Goal: Task Accomplishment & Management: Use online tool/utility

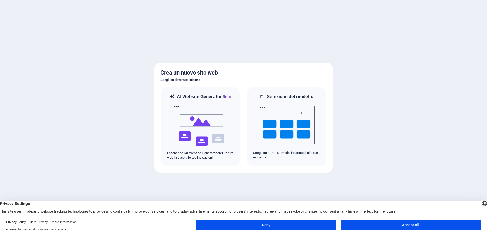
click at [424, 226] on button "Accept All" at bounding box center [410, 225] width 140 height 10
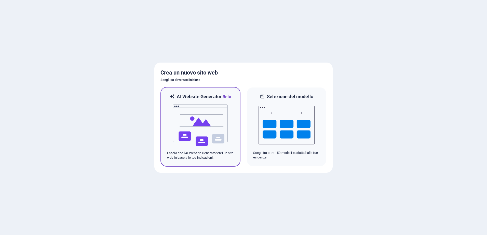
click at [190, 141] on img at bounding box center [200, 125] width 56 height 51
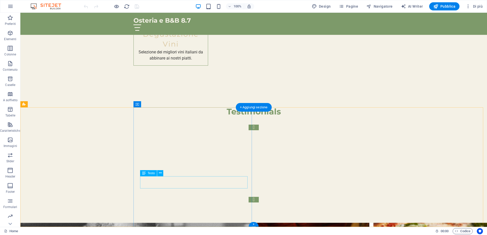
scroll to position [1281, 0]
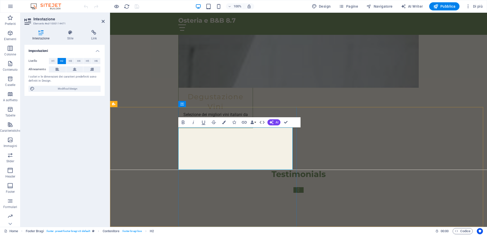
drag, startPoint x: 222, startPoint y: 144, endPoint x: 263, endPoint y: 153, distance: 42.6
drag, startPoint x: 268, startPoint y: 153, endPoint x: 215, endPoint y: 167, distance: 54.5
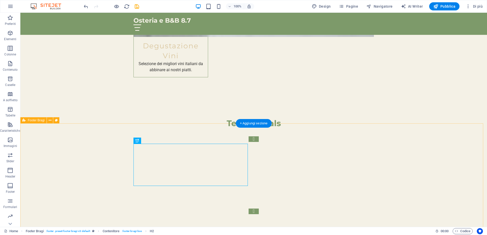
scroll to position [1281, 0]
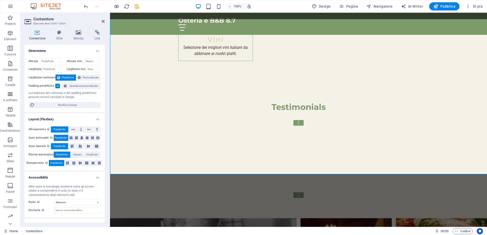
scroll to position [1214, 0]
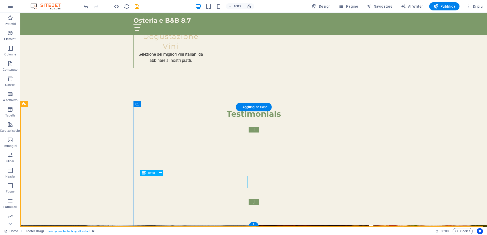
scroll to position [1281, 0]
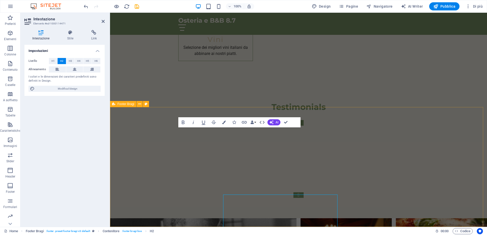
scroll to position [1214, 0]
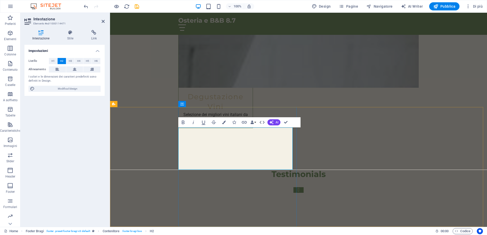
drag, startPoint x: 179, startPoint y: 144, endPoint x: 254, endPoint y: 166, distance: 77.7
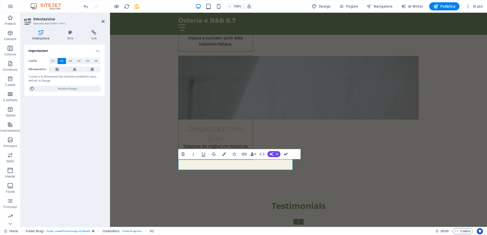
drag, startPoint x: 286, startPoint y: 154, endPoint x: 266, endPoint y: 141, distance: 24.4
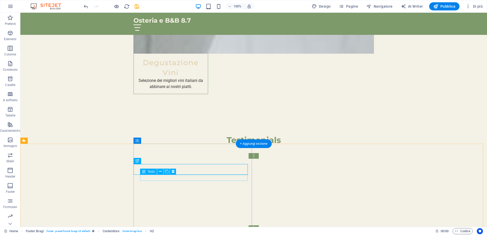
scroll to position [1249, 0]
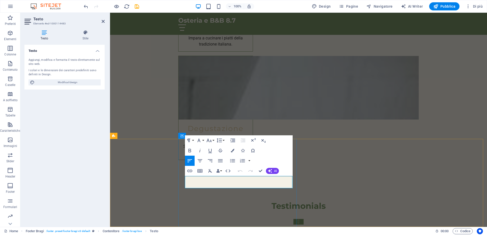
drag, startPoint x: 212, startPoint y: 187, endPoint x: 174, endPoint y: 176, distance: 39.7
drag, startPoint x: 174, startPoint y: 176, endPoint x: 186, endPoint y: 179, distance: 12.1
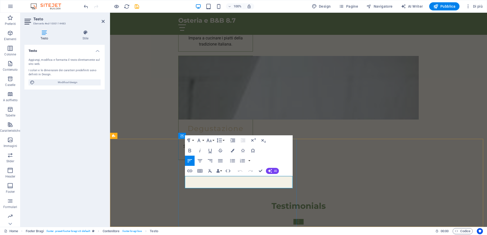
scroll to position [1089, 0]
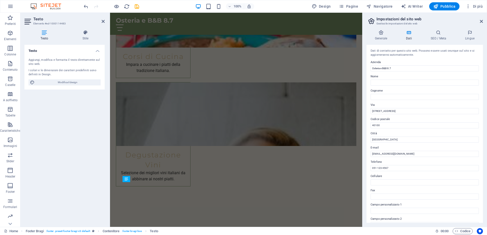
scroll to position [1089, 0]
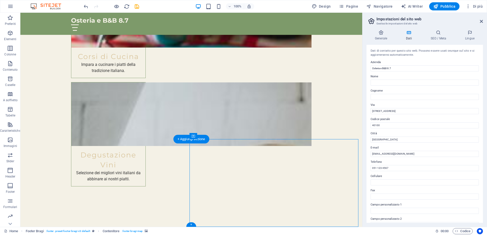
select select "px"
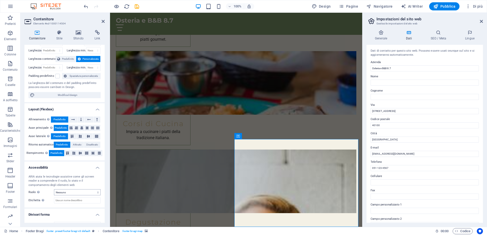
scroll to position [28, 0]
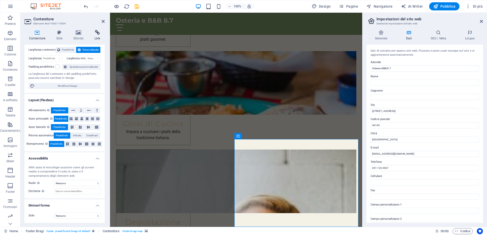
click at [94, 33] on icon at bounding box center [97, 32] width 15 height 5
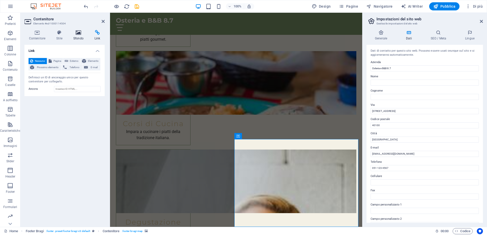
click at [84, 33] on icon at bounding box center [78, 32] width 19 height 5
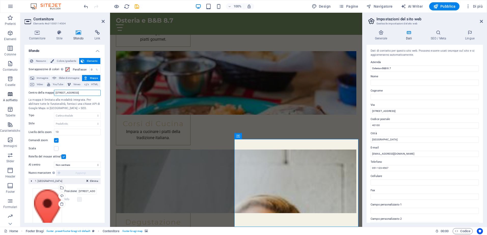
drag, startPoint x: 95, startPoint y: 92, endPoint x: 17, endPoint y: 102, distance: 78.6
click at [17, 102] on section "Preferiti Elementi Colonne Contenuto Caselle A soffietto Tabelle Caratteristich…" at bounding box center [181, 120] width 362 height 214
paste input "Via Silvane, 2, 25060 Brione BS"
type input "Via Silvane, 2, 25060 Brione BS"
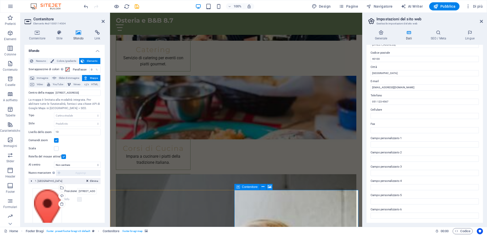
scroll to position [1089, 0]
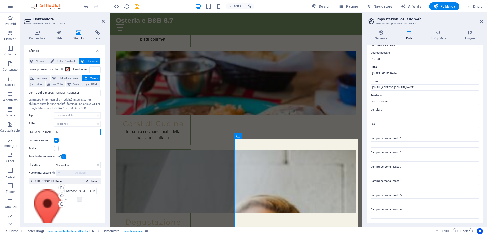
click at [67, 132] on input "13" at bounding box center [77, 132] width 46 height 6
click at [59, 129] on input "7" at bounding box center [77, 132] width 46 height 6
type input "18"
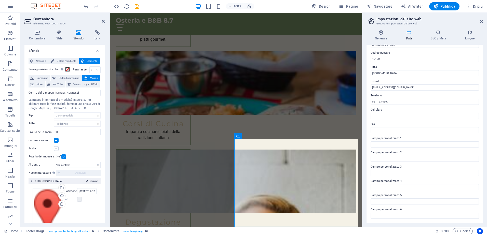
click at [55, 147] on label at bounding box center [56, 148] width 5 height 5
click at [0, 0] on input "Scala" at bounding box center [0, 0] width 0 height 0
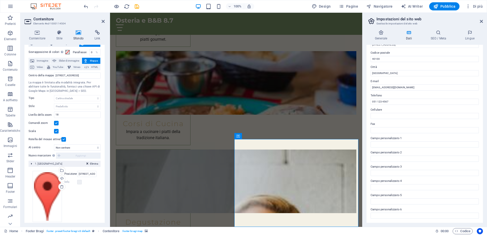
scroll to position [24, 0]
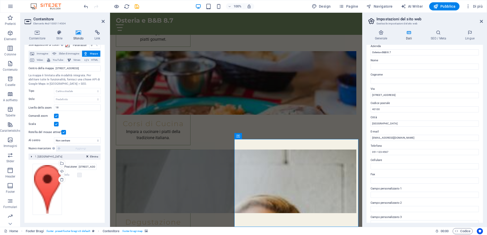
scroll to position [16, 0]
drag, startPoint x: 505, startPoint y: 108, endPoint x: 351, endPoint y: 98, distance: 155.2
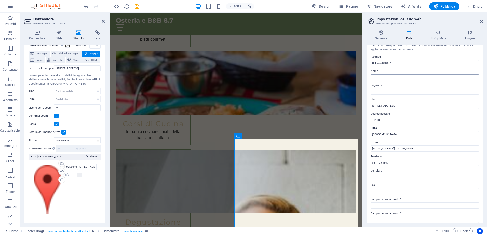
scroll to position [0, 0]
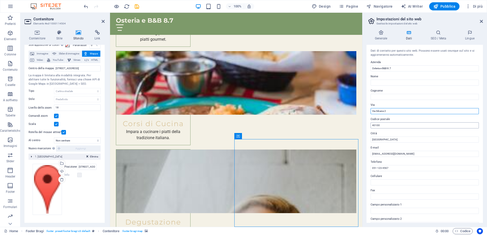
type input "Via Silvane 2"
click at [382, 124] on input "40100" at bounding box center [424, 125] width 108 height 6
click at [383, 124] on input "40100" at bounding box center [424, 125] width 108 height 6
type input "25060"
click at [385, 141] on input "Bologna" at bounding box center [424, 140] width 108 height 6
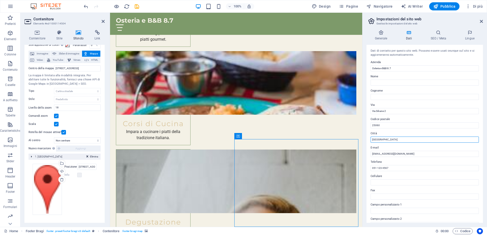
click at [385, 141] on input "Bologna" at bounding box center [424, 140] width 108 height 6
type input "Brione"
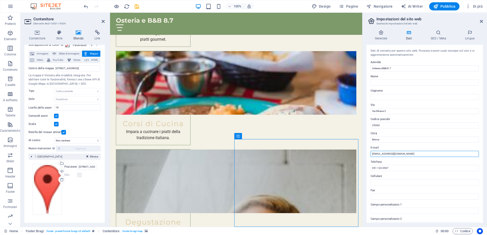
drag, startPoint x: 511, startPoint y: 168, endPoint x: 361, endPoint y: 157, distance: 150.1
click at [397, 168] on input "051 123 4567" at bounding box center [424, 168] width 108 height 6
drag, startPoint x: 505, startPoint y: 181, endPoint x: 353, endPoint y: 168, distance: 152.5
click at [393, 168] on input "051 123 4567" at bounding box center [424, 168] width 108 height 6
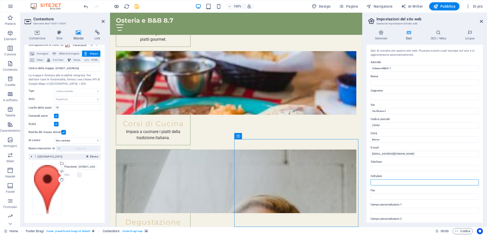
click at [387, 181] on input "Cellulare" at bounding box center [424, 182] width 108 height 6
paste input "388 113 6229"
drag, startPoint x: 506, startPoint y: 195, endPoint x: 356, endPoint y: 184, distance: 150.4
type input "388 113 6229"
click at [394, 169] on input "Telefono" at bounding box center [424, 168] width 108 height 6
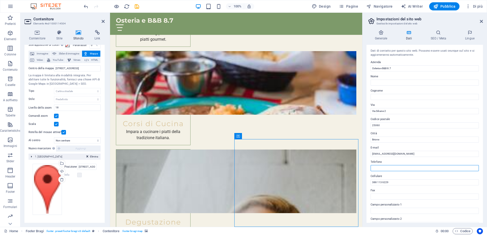
paste input "388 113 6229"
type input "388 113 6229"
click at [468, 32] on icon at bounding box center [469, 32] width 26 height 5
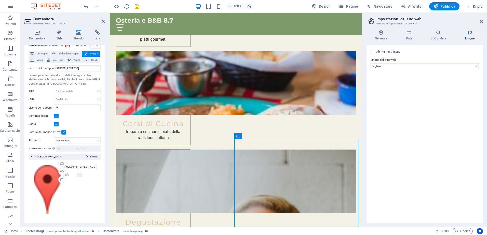
click at [412, 66] on select "Abkhazian Afar Afrikaans Akan Albanese Amharic Arabo Aragonese Armenian Assames…" at bounding box center [424, 66] width 108 height 6
drag, startPoint x: 412, startPoint y: 66, endPoint x: 376, endPoint y: 58, distance: 36.8
click at [409, 66] on select "Abkhazian Afar Afrikaans Akan Albanese Amharic Arabo Aragonese Armenian Assames…" at bounding box center [424, 66] width 108 height 6
click at [373, 51] on label at bounding box center [372, 52] width 5 height 5
click at [0, 0] on input "Abilita multilingua Per disabilitare la multilingua, cancella tutte le lingue f…" at bounding box center [0, 0] width 0 height 0
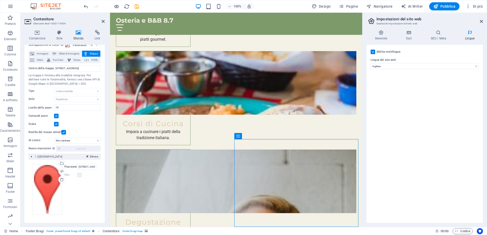
select select
click at [469, 69] on button at bounding box center [471, 70] width 5 height 6
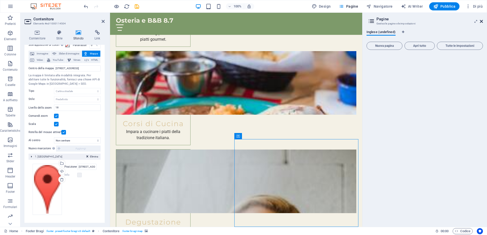
click at [480, 22] on icon at bounding box center [481, 21] width 3 height 4
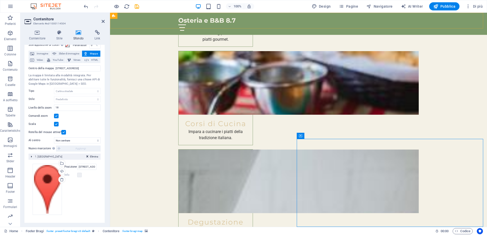
scroll to position [1182, 0]
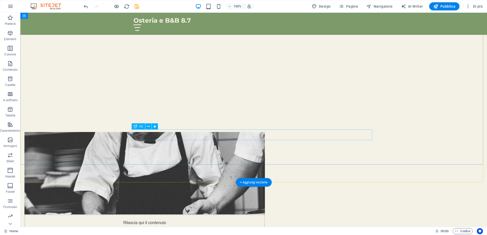
scroll to position [206, 0]
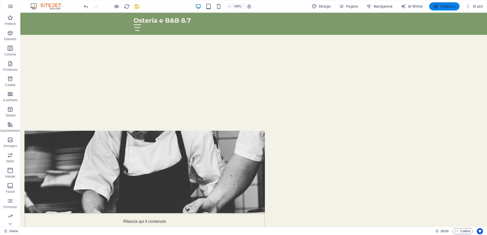
click at [444, 6] on span "Pubblica" at bounding box center [444, 6] width 22 height 5
checkbox input "false"
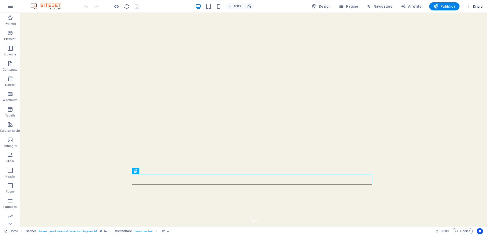
click at [478, 6] on span "Di più" at bounding box center [473, 6] width 17 height 5
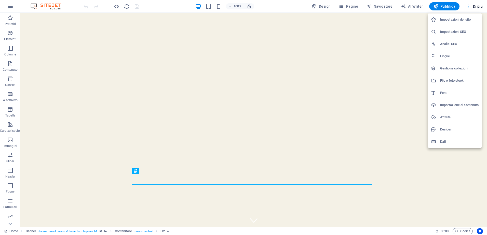
click at [464, 19] on h6 "Impostazioni del sito" at bounding box center [459, 20] width 38 height 6
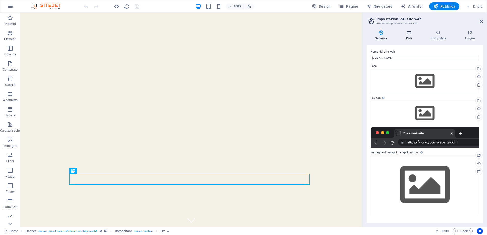
click at [409, 33] on icon at bounding box center [408, 32] width 23 height 5
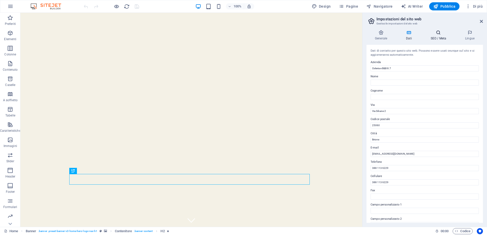
click at [434, 33] on icon at bounding box center [438, 32] width 32 height 5
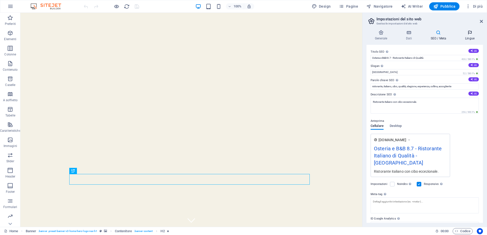
click at [468, 32] on icon at bounding box center [469, 32] width 26 height 5
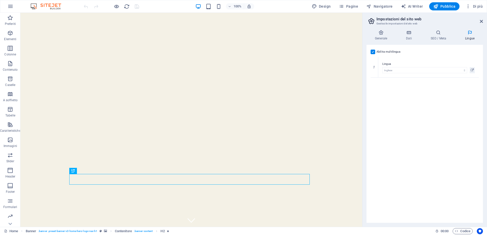
click at [371, 52] on label at bounding box center [372, 52] width 5 height 5
click at [0, 0] on input "Abilita multilingua Per disabilitare la multilingua, cancella tutte le lingue f…" at bounding box center [0, 0] width 0 height 0
click at [395, 67] on select "Abkhazian Afar Afrikaans Akan Albanese Amharic Arabo [GEOGRAPHIC_DATA] Armenian…" at bounding box center [424, 66] width 108 height 6
select select "75"
click at [370, 63] on select "Abkhazian Afar Afrikaans Akan Albanese Amharic Arabo [GEOGRAPHIC_DATA] Armenian…" at bounding box center [424, 66] width 108 height 6
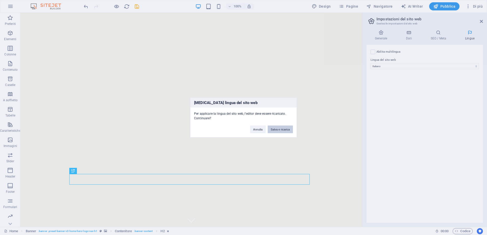
click at [281, 129] on button "Salva e ricarica" at bounding box center [280, 130] width 25 height 8
checkbox input "false"
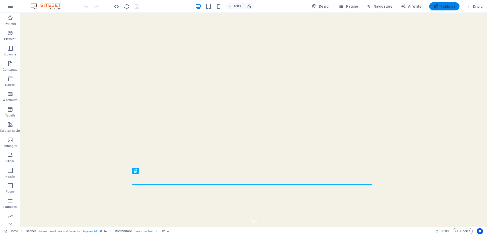
click at [442, 5] on span "Pubblica" at bounding box center [444, 6] width 22 height 5
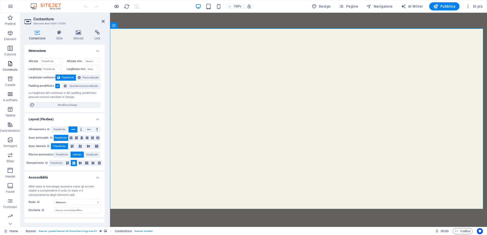
click at [9, 67] on span "Contenuto" at bounding box center [10, 67] width 21 height 12
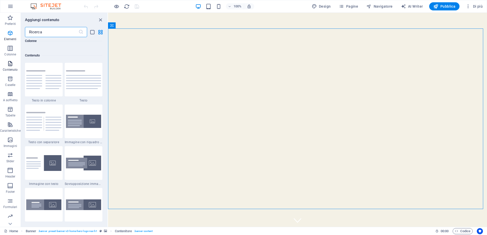
scroll to position [891, 0]
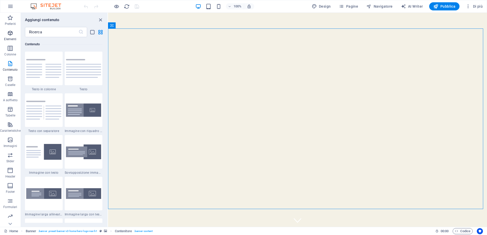
click at [11, 34] on icon "button" at bounding box center [10, 33] width 6 height 6
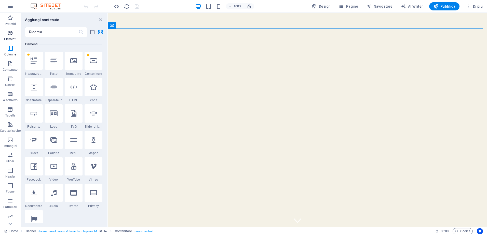
scroll to position [54, 0]
click at [11, 141] on icon "button" at bounding box center [10, 140] width 6 height 6
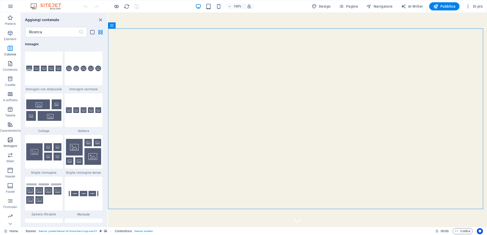
scroll to position [2581, 0]
click at [7, 171] on span "Header" at bounding box center [10, 174] width 21 height 12
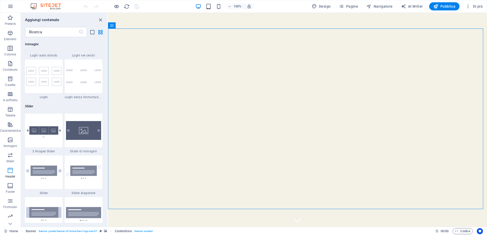
scroll to position [3066, 0]
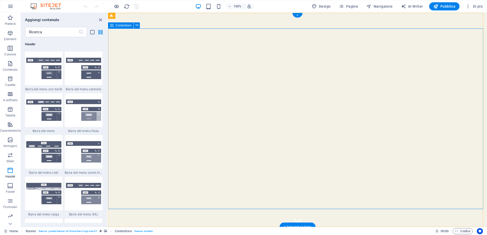
click at [150, 16] on icon at bounding box center [150, 15] width 3 height 5
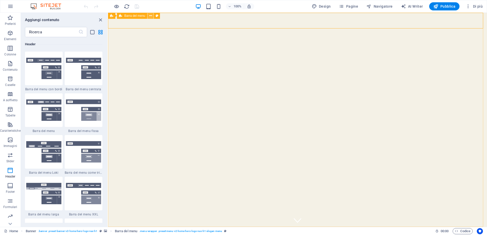
click at [150, 16] on icon at bounding box center [150, 15] width 3 height 5
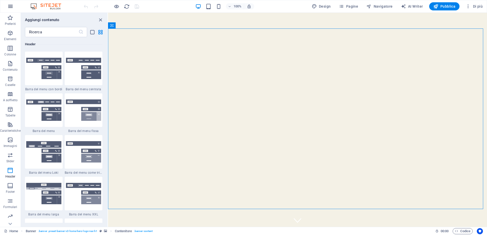
click at [11, 4] on icon "button" at bounding box center [10, 6] width 6 height 6
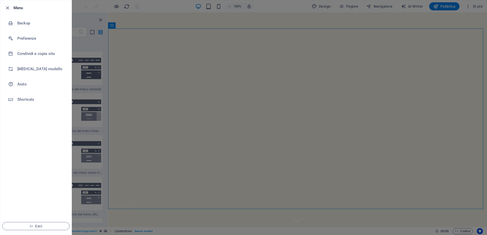
click at [347, 9] on div at bounding box center [243, 117] width 487 height 235
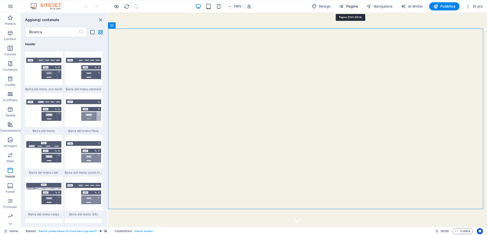
click at [347, 7] on span "Pagine" at bounding box center [348, 6] width 19 height 5
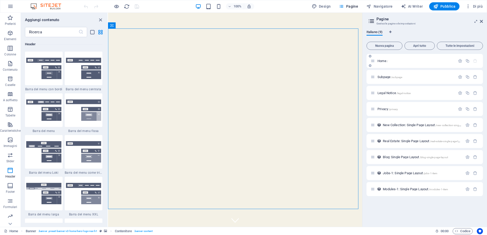
click at [395, 64] on div "Home /" at bounding box center [424, 61] width 116 height 14
click at [381, 63] on div "Home /" at bounding box center [412, 61] width 85 height 6
click at [383, 60] on span "Home /" at bounding box center [382, 61] width 10 height 4
click at [460, 62] on icon "button" at bounding box center [460, 61] width 4 height 4
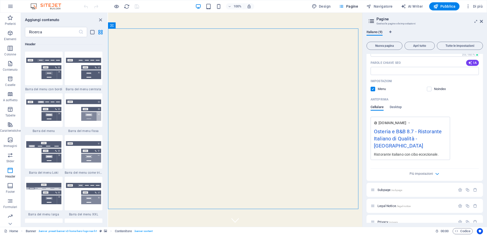
scroll to position [0, 0]
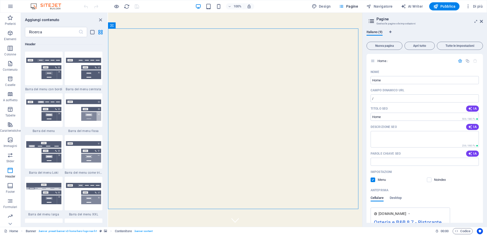
click at [483, 20] on aside "Pagine Gestsci le pagine e le impostazioni Italiano (9) Nuova pagina Apri tutto…" at bounding box center [424, 120] width 125 height 214
click at [481, 22] on icon at bounding box center [481, 21] width 3 height 4
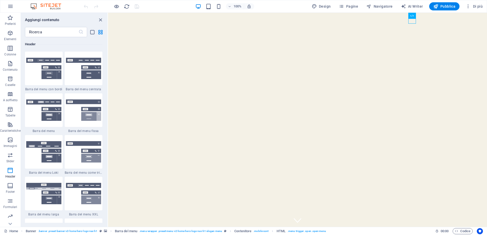
click at [336, 3] on div "Design Pagine Navigatore AI Writer Pubblica Di più" at bounding box center [397, 6] width 175 height 8
click at [326, 6] on span "Design" at bounding box center [321, 6] width 19 height 5
select select "rem"
select select "200"
select select "px"
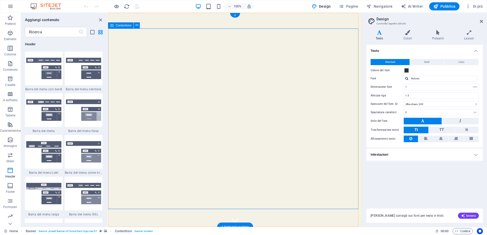
drag, startPoint x: 322, startPoint y: 84, endPoint x: 354, endPoint y: 57, distance: 41.8
drag, startPoint x: 481, startPoint y: 22, endPoint x: 372, endPoint y: 10, distance: 109.9
click at [481, 22] on icon at bounding box center [481, 21] width 3 height 4
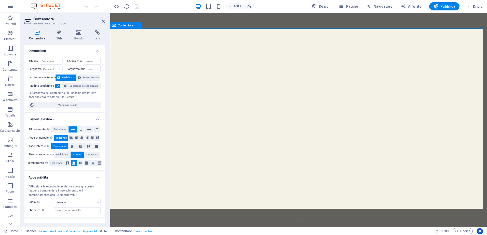
click at [126, 24] on span "Contenitore" at bounding box center [126, 25] width 16 height 3
click at [128, 26] on span "Contenitore" at bounding box center [126, 25] width 16 height 3
click at [138, 26] on icon at bounding box center [138, 25] width 3 height 5
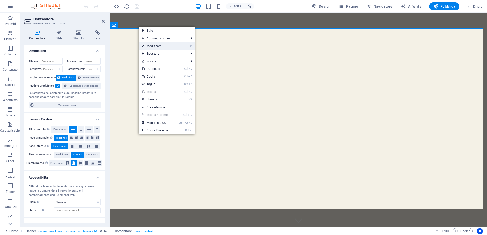
click at [164, 45] on link "⏎ Modificare" at bounding box center [156, 46] width 37 height 8
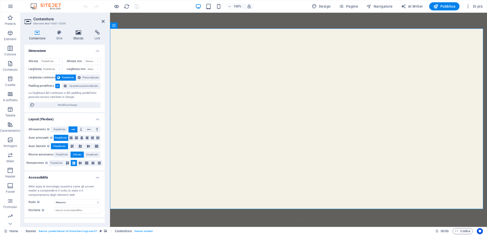
click at [76, 31] on icon at bounding box center [78, 32] width 19 height 5
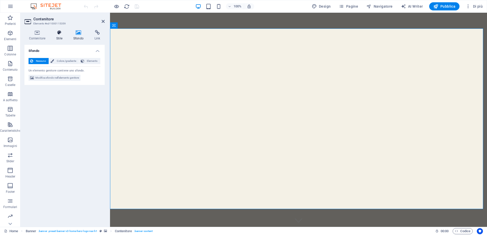
click at [61, 34] on icon at bounding box center [59, 32] width 15 height 5
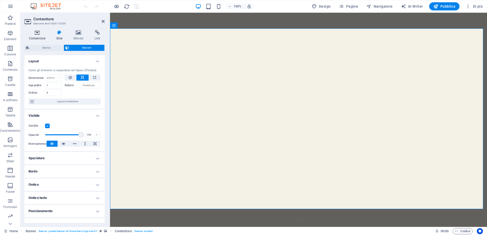
drag, startPoint x: 36, startPoint y: 37, endPoint x: 39, endPoint y: 33, distance: 4.8
click at [37, 37] on h4 "Contenitore" at bounding box center [37, 35] width 27 height 11
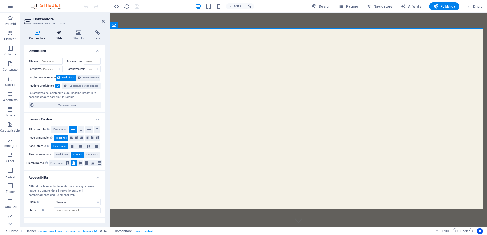
click at [62, 34] on icon at bounding box center [59, 32] width 15 height 5
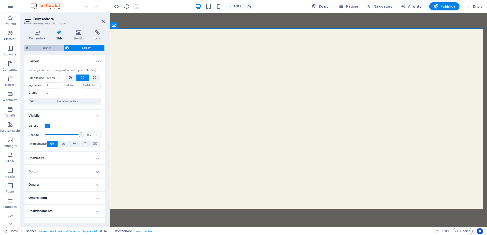
click at [49, 46] on span "Banner" at bounding box center [46, 48] width 31 height 6
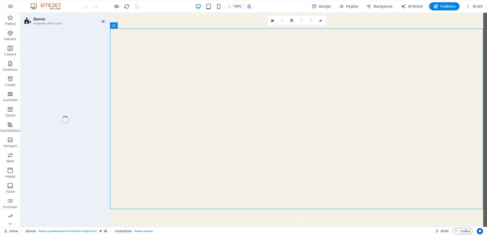
select select "vh"
select select "header"
select select "preset-banner-v3-home-hero-logo-nav-h1"
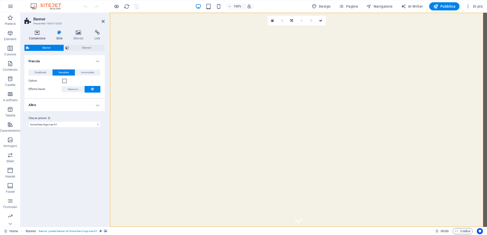
click at [36, 34] on icon at bounding box center [36, 32] width 25 height 5
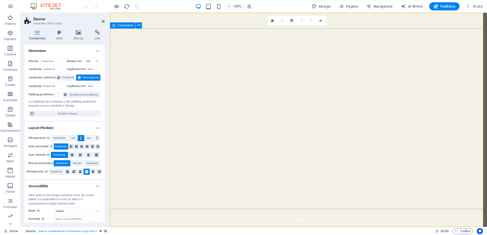
click at [115, 25] on icon at bounding box center [114, 25] width 4 height 6
click at [140, 25] on button at bounding box center [139, 25] width 6 height 6
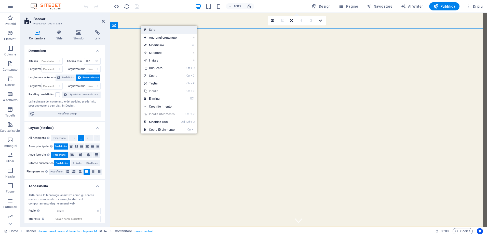
click at [160, 30] on link "Stile" at bounding box center [169, 30] width 56 height 8
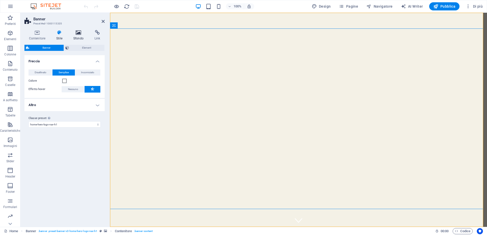
click at [75, 34] on icon at bounding box center [78, 32] width 19 height 5
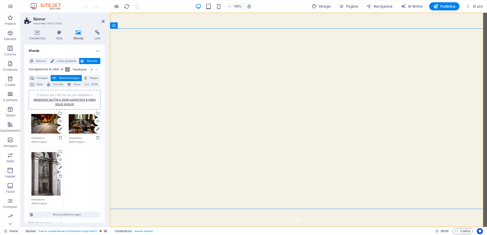
click at [49, 124] on div "Trascina qui i file, fai clic per sceglierli o selezionali da File o dalle nost…" at bounding box center [45, 124] width 29 height 20
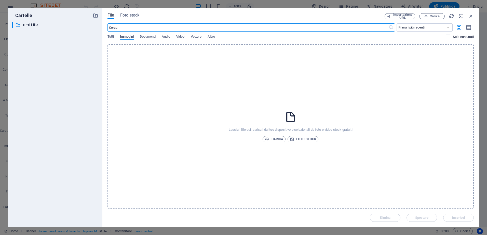
click at [124, 36] on span "Immagini" at bounding box center [127, 37] width 14 height 7
drag, startPoint x: 119, startPoint y: 35, endPoint x: 113, endPoint y: 35, distance: 5.9
click at [118, 35] on div "Tutti Immagini Documenti Audio Video Vettore Altro" at bounding box center [276, 40] width 338 height 10
click at [113, 35] on span "Tutti" at bounding box center [110, 37] width 6 height 7
click at [109, 37] on span "Tutti" at bounding box center [110, 37] width 6 height 7
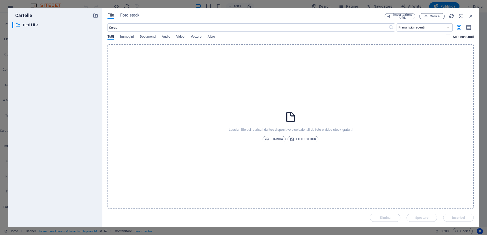
click at [109, 37] on span "Tutti" at bounding box center [110, 37] width 6 height 7
click at [124, 15] on span "Foto stock" at bounding box center [129, 15] width 19 height 6
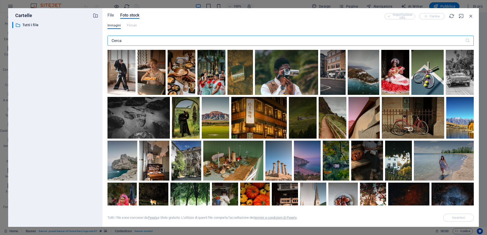
click at [144, 41] on input "text" at bounding box center [285, 41] width 357 height 10
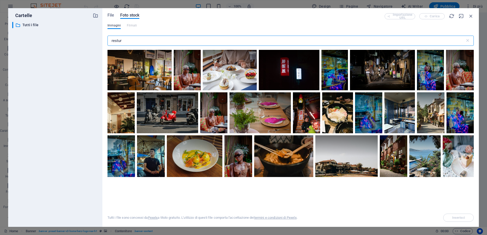
drag, startPoint x: 122, startPoint y: 40, endPoint x: 101, endPoint y: 38, distance: 21.0
click at [101, 38] on div "Cartelle ​ Tutti i file Tutti i file File Foto stock Importazione URL Carica Im…" at bounding box center [243, 117] width 470 height 219
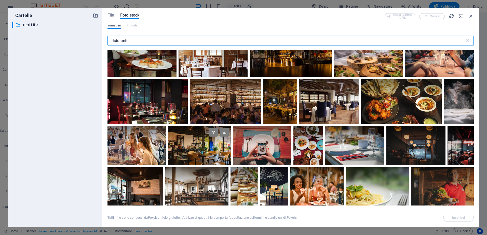
scroll to position [25, 0]
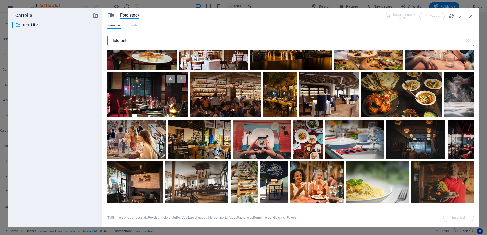
type input "ristorante"
click at [180, 77] on icon at bounding box center [181, 79] width 9 height 9
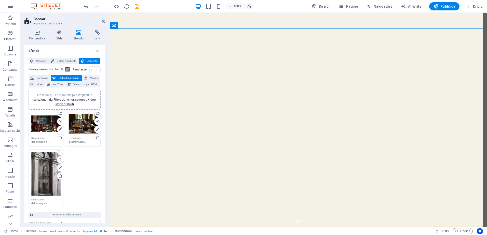
click at [44, 126] on div "Trascina qui i file, fai clic per sceglierli o selezionali da File o dalle nost…" at bounding box center [45, 124] width 29 height 20
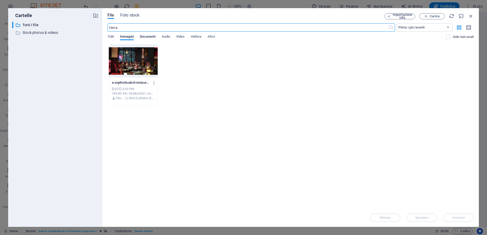
click at [146, 35] on span "Documenti" at bounding box center [148, 37] width 16 height 7
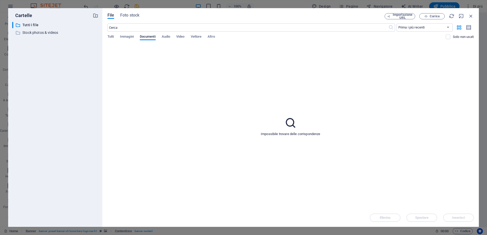
click at [105, 36] on div "File Foto stock Importazione URL Carica ​ Prima i più recenti Prima i più vecch…" at bounding box center [290, 117] width 376 height 219
click at [111, 37] on span "Tutti" at bounding box center [110, 37] width 6 height 7
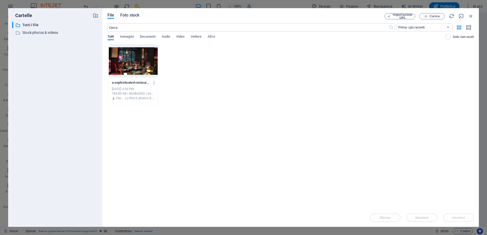
click at [128, 16] on span "Foto stock" at bounding box center [129, 15] width 19 height 6
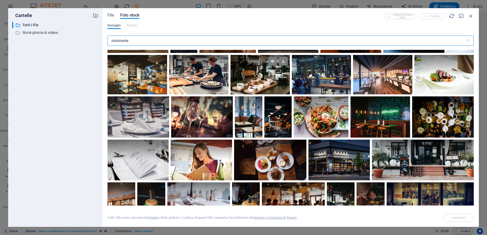
scroll to position [356, 0]
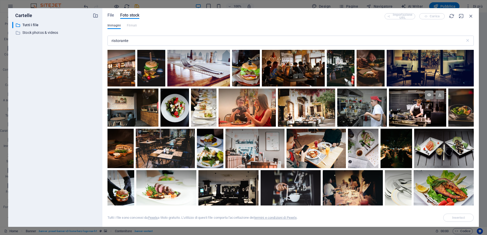
drag, startPoint x: 381, startPoint y: 108, endPoint x: 436, endPoint y: 113, distance: 55.7
click at [436, 113] on div at bounding box center [290, 218] width 366 height 1051
click at [444, 94] on icon at bounding box center [439, 95] width 9 height 9
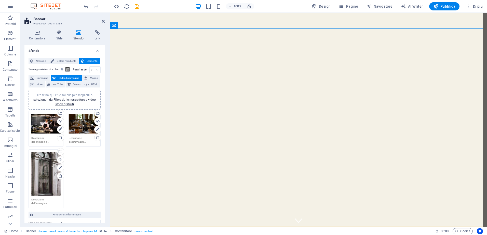
click at [48, 122] on div "Trascina qui i file, fai clic per sceglierli o selezionali da File o dalle nost…" at bounding box center [45, 124] width 29 height 20
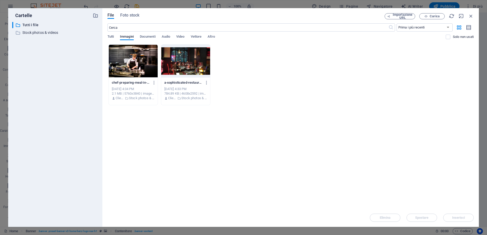
click at [128, 61] on div at bounding box center [133, 61] width 49 height 33
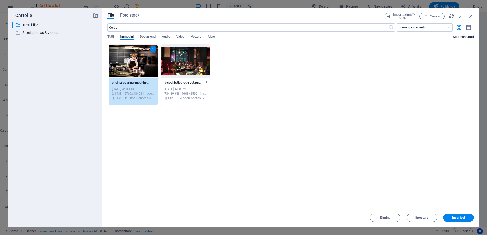
click at [176, 58] on div at bounding box center [185, 61] width 49 height 33
click at [193, 58] on div at bounding box center [185, 61] width 49 height 33
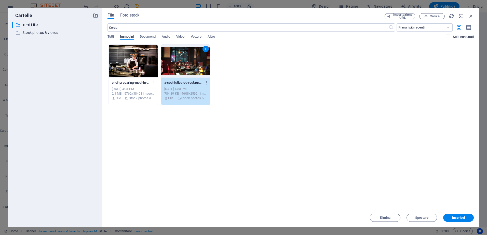
click at [141, 58] on div at bounding box center [133, 61] width 49 height 33
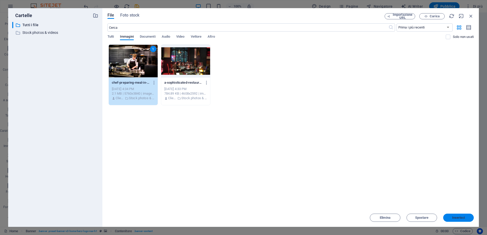
click at [454, 217] on span "Inserisci" at bounding box center [458, 217] width 13 height 3
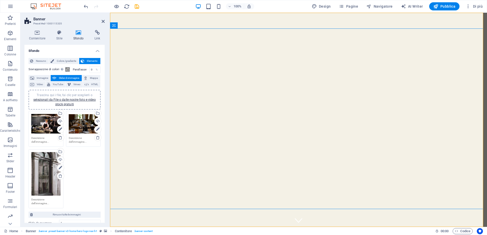
click at [48, 123] on div "Trascina qui i file, fai clic per sceglierli o selezionali da File o dalle nost…" at bounding box center [45, 124] width 29 height 20
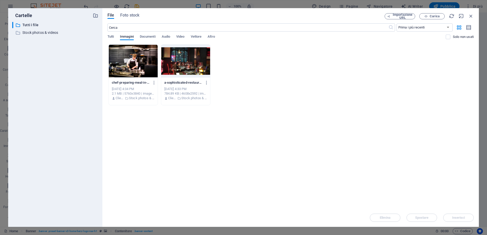
click at [135, 61] on div at bounding box center [133, 61] width 49 height 33
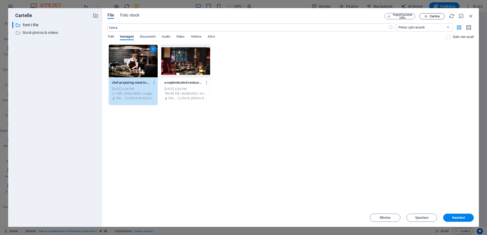
click at [434, 16] on span "Carica" at bounding box center [434, 16] width 10 height 3
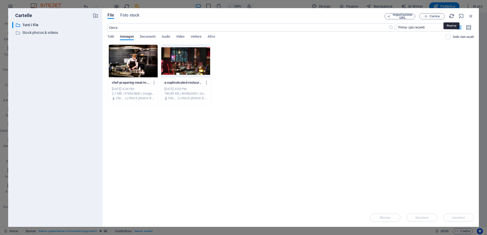
click at [452, 15] on icon "button" at bounding box center [452, 16] width 6 height 6
click at [145, 56] on div at bounding box center [133, 61] width 49 height 33
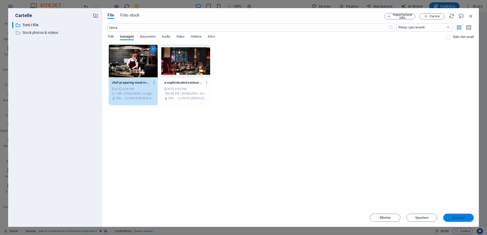
click at [467, 217] on span "Inserisci" at bounding box center [458, 217] width 26 height 3
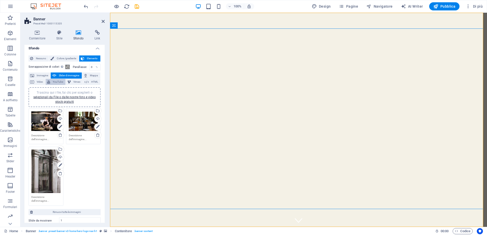
scroll to position [0, 0]
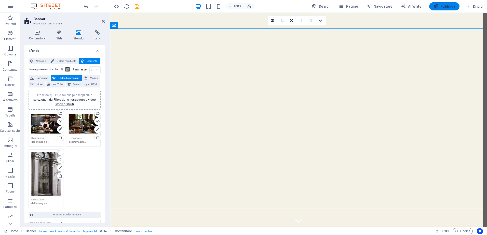
click at [450, 4] on span "Pubblica" at bounding box center [444, 6] width 22 height 5
checkbox input "false"
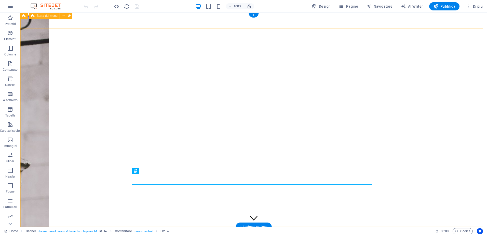
click at [46, 15] on span "Barra del menu" at bounding box center [47, 15] width 21 height 3
click at [63, 15] on icon at bounding box center [63, 15] width 3 height 5
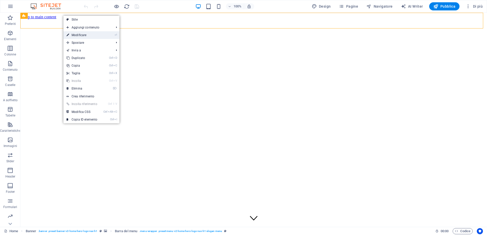
click at [96, 34] on link "⏎ Modificare" at bounding box center [81, 35] width 37 height 8
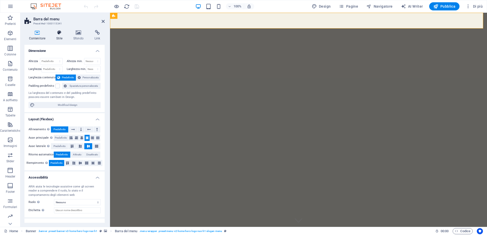
click at [62, 33] on icon at bounding box center [59, 32] width 15 height 5
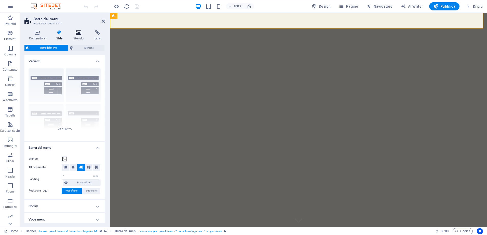
click at [79, 34] on icon at bounding box center [78, 32] width 19 height 5
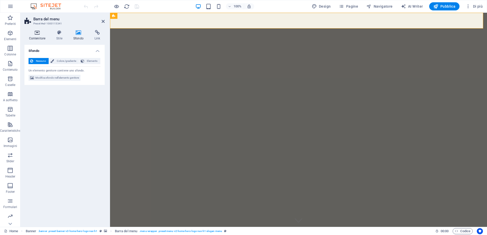
click at [35, 32] on icon at bounding box center [36, 32] width 25 height 5
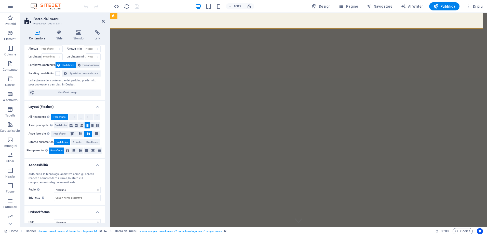
scroll to position [19, 0]
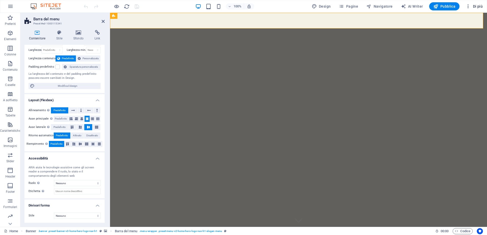
click at [469, 8] on icon "button" at bounding box center [467, 6] width 5 height 5
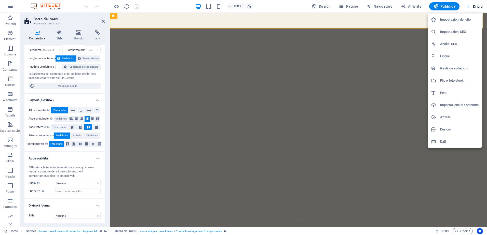
click at [461, 18] on h6 "Impostazioni del sito" at bounding box center [459, 20] width 38 height 6
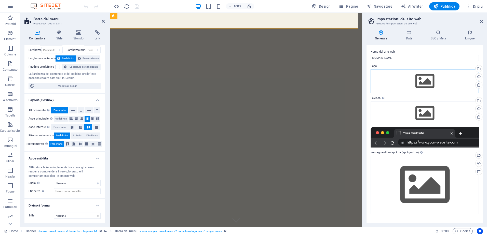
click at [390, 78] on div "Trascina qui i file, fai clic per sceglierli o selezionali da File o dalle nost…" at bounding box center [424, 81] width 108 height 24
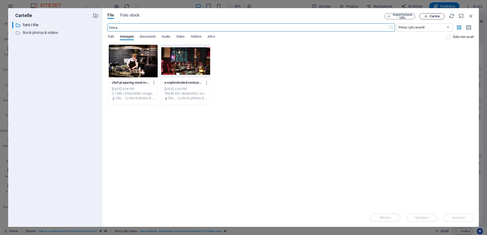
click at [434, 17] on span "Carica" at bounding box center [434, 16] width 10 height 3
click at [418, 216] on div "osteria8.7.png" at bounding box center [434, 216] width 50 height 6
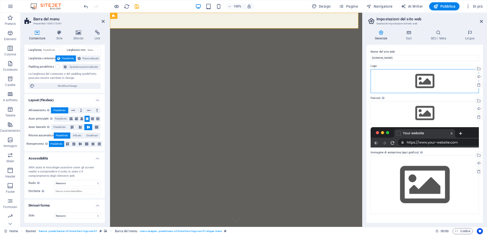
click at [406, 78] on div "Trascina qui i file, fai clic per sceglierli o selezionali da File o dalle nost…" at bounding box center [424, 81] width 108 height 24
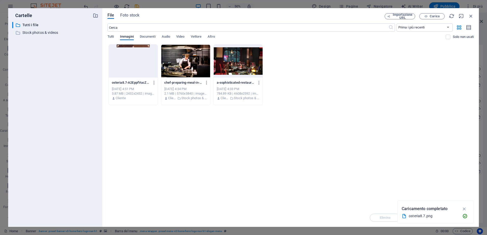
click at [128, 60] on div at bounding box center [133, 61] width 49 height 33
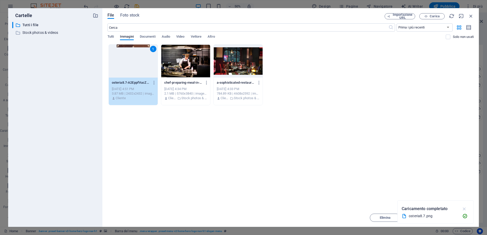
drag, startPoint x: 463, startPoint y: 210, endPoint x: 456, endPoint y: 212, distance: 7.2
click at [463, 210] on icon "button" at bounding box center [464, 209] width 6 height 6
click at [461, 217] on span "Inserisci" at bounding box center [458, 217] width 13 height 3
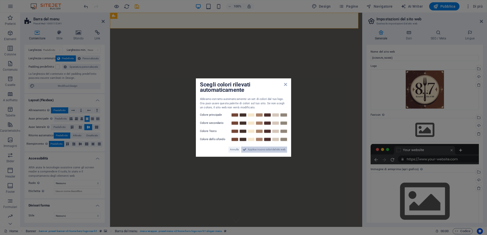
click at [263, 151] on span "Applica i nuovo colori del sito web" at bounding box center [267, 150] width 38 height 6
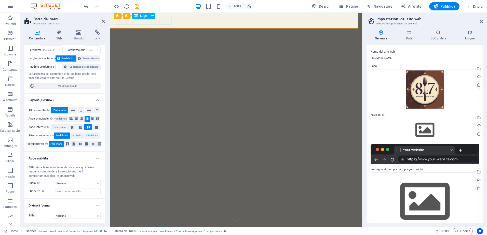
click at [138, 16] on div "Logo" at bounding box center [140, 16] width 17 height 6
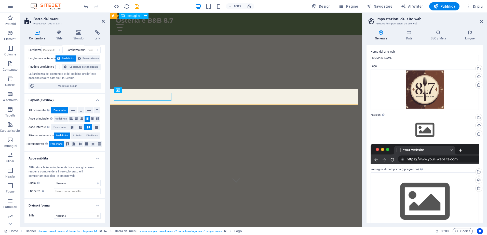
scroll to position [0, 0]
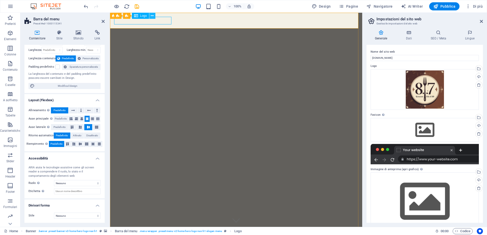
click at [152, 15] on icon at bounding box center [152, 15] width 3 height 5
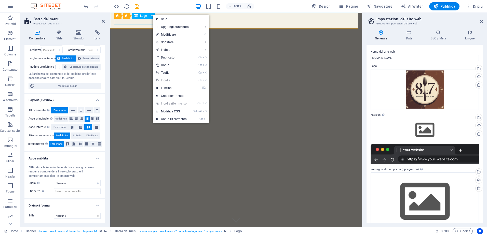
click at [143, 16] on span "Logo" at bounding box center [143, 15] width 7 height 3
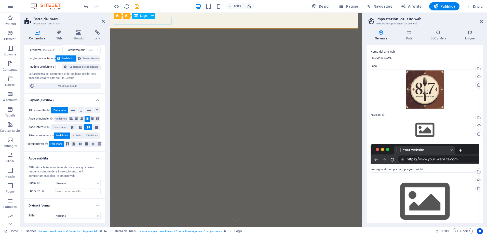
click at [143, 16] on span "Logo" at bounding box center [143, 15] width 7 height 3
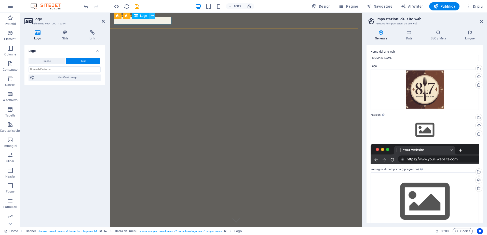
click at [151, 16] on icon at bounding box center [152, 15] width 3 height 5
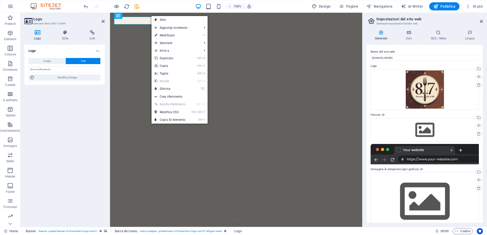
click at [67, 120] on div "Logo Image Text Trascina qui i file, fai clic per sceglierli o selezionali da F…" at bounding box center [64, 134] width 80 height 178
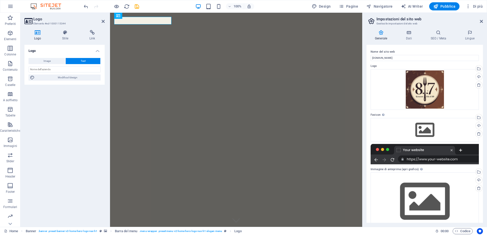
click at [41, 35] on h4 "Logo" at bounding box center [38, 35] width 28 height 11
click at [41, 70] on input "text" at bounding box center [65, 69] width 72 height 6
click at [64, 36] on h4 "Stile" at bounding box center [66, 35] width 27 height 11
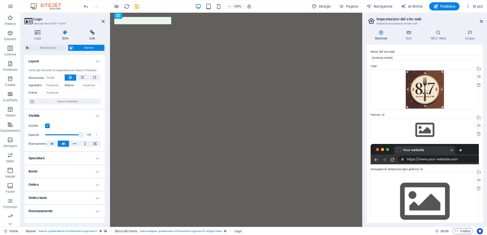
click at [95, 32] on icon at bounding box center [92, 32] width 25 height 5
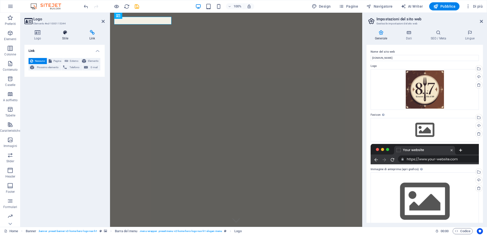
click at [65, 35] on icon at bounding box center [65, 32] width 25 height 5
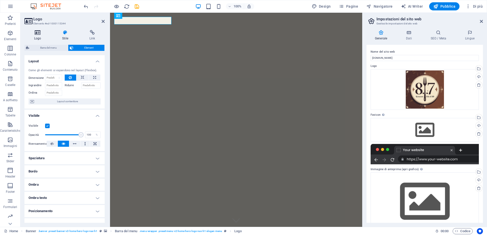
click at [42, 36] on h4 "Logo" at bounding box center [38, 35] width 28 height 11
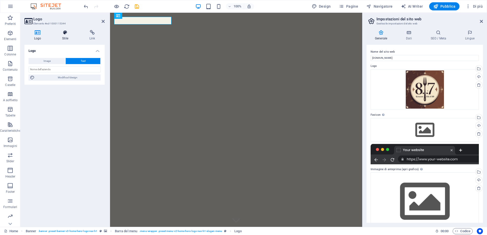
click at [62, 34] on icon at bounding box center [65, 32] width 25 height 5
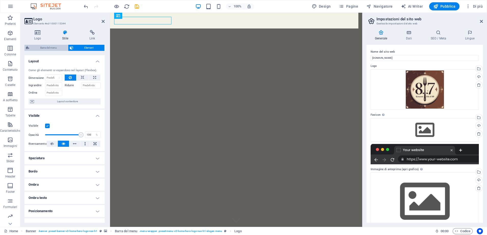
click at [51, 46] on span "Barra del menu" at bounding box center [49, 48] width 36 height 6
select select "rem"
select select "preset-menu-v2-home-hero-logo-nav-h1-slogan-menu"
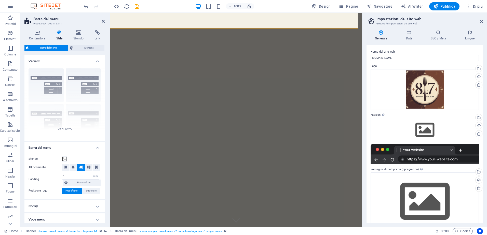
click at [62, 35] on icon at bounding box center [59, 32] width 15 height 5
click at [85, 48] on span "Element" at bounding box center [89, 48] width 28 height 6
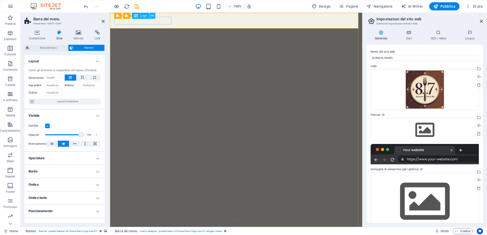
click at [154, 15] on icon at bounding box center [152, 15] width 3 height 5
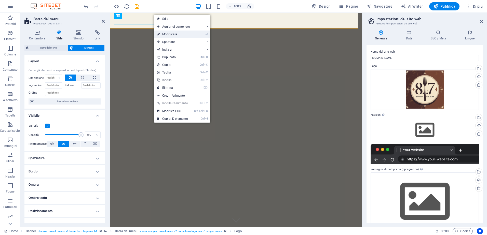
click at [185, 36] on link "⏎ Modificare" at bounding box center [172, 35] width 37 height 8
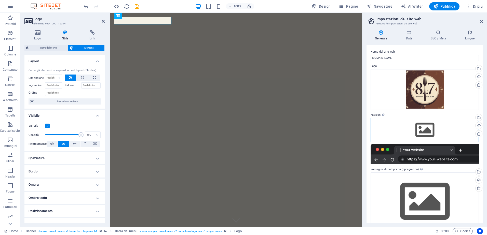
click at [394, 129] on div "Trascina qui i file, fai clic per sceglierli o selezionali da File o dalle nost…" at bounding box center [424, 130] width 108 height 24
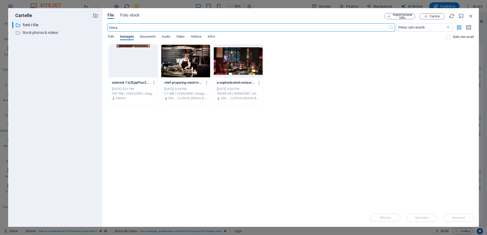
click at [137, 57] on div at bounding box center [133, 61] width 49 height 33
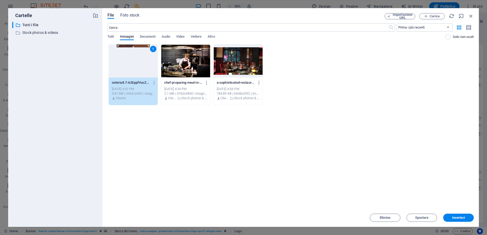
click at [137, 57] on div "1" at bounding box center [133, 61] width 49 height 33
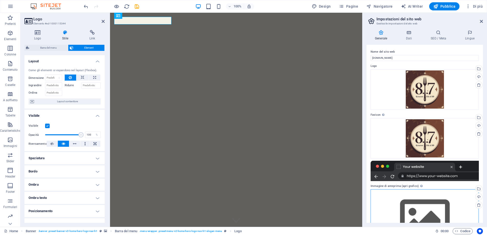
click at [394, 200] on div "Trascina qui i file, fai clic per sceglierli o selezionali da File o dalle nost…" at bounding box center [424, 218] width 108 height 58
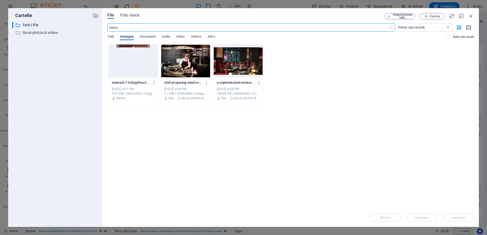
click at [138, 51] on div at bounding box center [133, 61] width 49 height 33
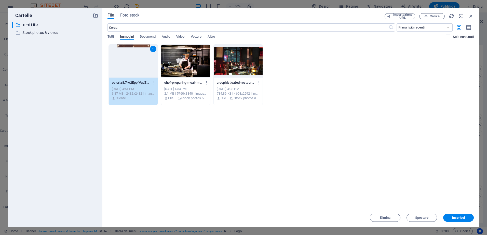
click at [138, 51] on div "1" at bounding box center [133, 61] width 49 height 33
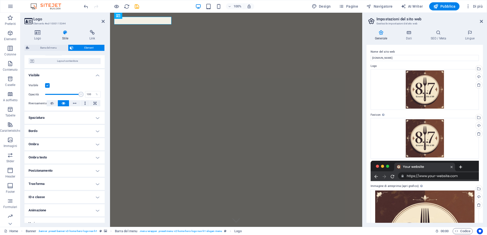
scroll to position [47, 0]
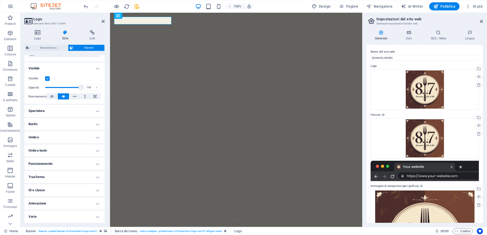
click at [51, 208] on h4 "Animazione" at bounding box center [64, 204] width 80 height 12
click at [49, 109] on h4 "Spaziatura" at bounding box center [64, 111] width 80 height 12
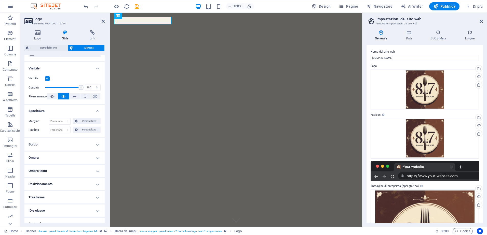
click at [46, 143] on h4 "Bordo" at bounding box center [64, 144] width 80 height 12
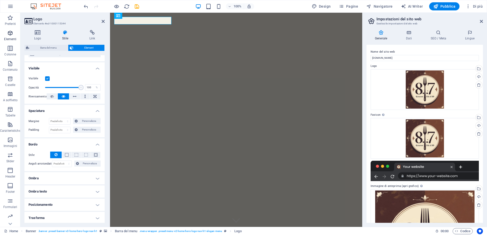
click at [8, 32] on icon "button" at bounding box center [10, 33] width 6 height 6
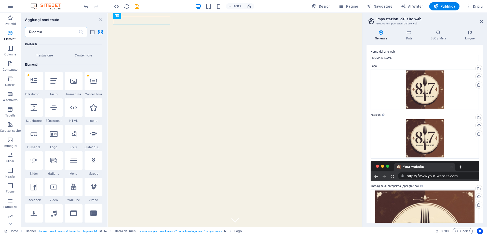
scroll to position [54, 0]
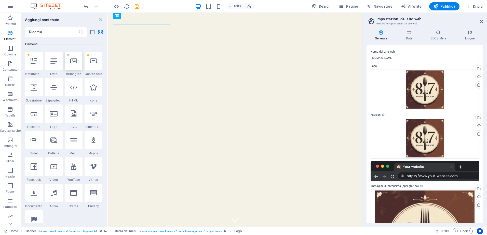
click at [77, 61] on div at bounding box center [74, 61] width 18 height 18
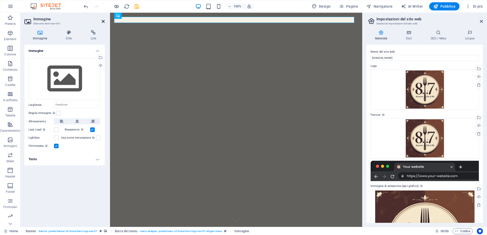
click at [102, 19] on icon at bounding box center [103, 21] width 3 height 4
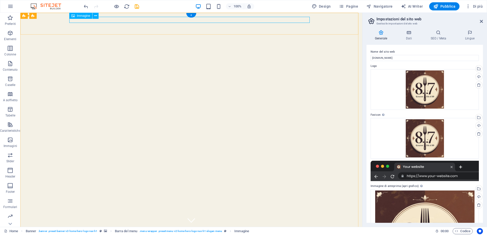
click at [96, 16] on icon at bounding box center [95, 15] width 3 height 5
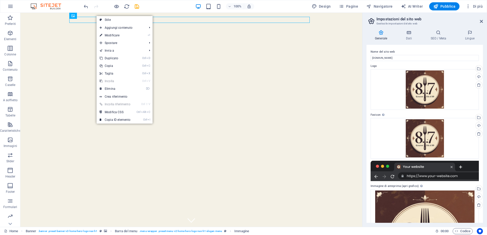
click at [112, 84] on link "Ctrl V Incolla" at bounding box center [114, 81] width 37 height 8
click at [113, 88] on link "⌦ Elimina" at bounding box center [114, 89] width 37 height 8
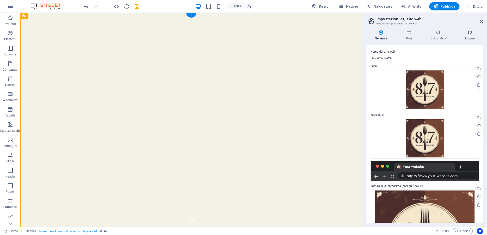
drag, startPoint x: 99, startPoint y: 21, endPoint x: 61, endPoint y: 19, distance: 38.2
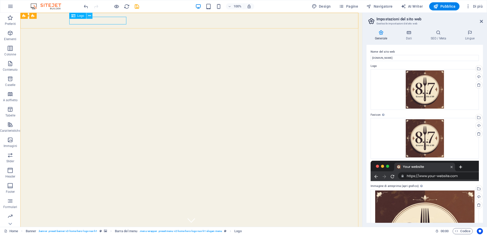
click at [88, 17] on icon at bounding box center [89, 15] width 3 height 5
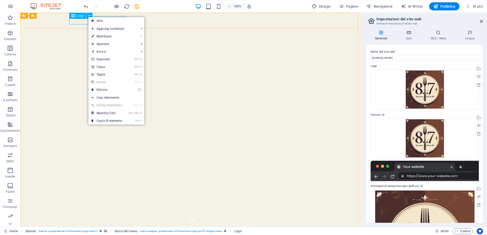
click at [78, 16] on span "Logo" at bounding box center [80, 15] width 7 height 3
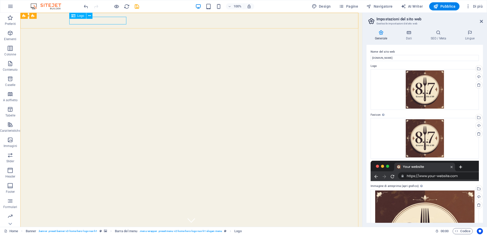
click at [78, 16] on span "Logo" at bounding box center [80, 15] width 7 height 3
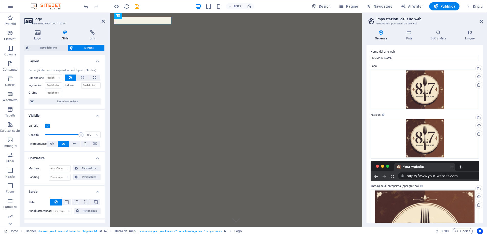
click at [78, 16] on header "Logo Elemento #ed-1000115344" at bounding box center [64, 19] width 80 height 13
click at [85, 76] on button at bounding box center [82, 78] width 12 height 6
click at [73, 76] on button at bounding box center [71, 78] width 12 height 6
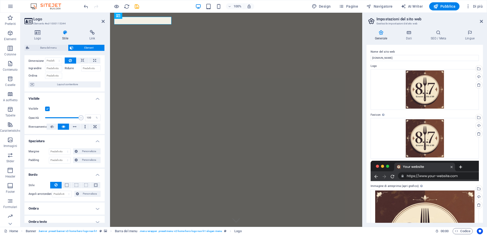
scroll to position [25, 0]
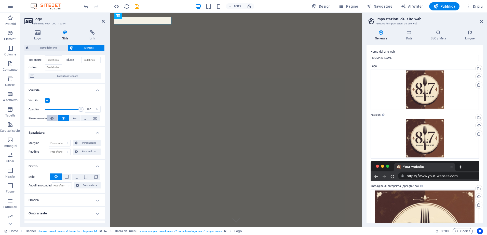
click at [53, 117] on icon at bounding box center [52, 118] width 4 height 6
click at [63, 118] on icon at bounding box center [64, 118] width 4 height 6
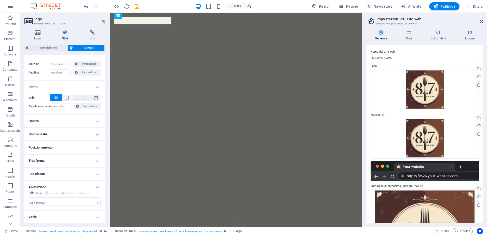
scroll to position [105, 0]
click at [42, 217] on h4 "Varie" at bounding box center [64, 217] width 80 height 12
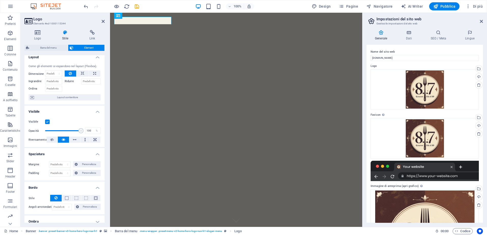
scroll to position [0, 0]
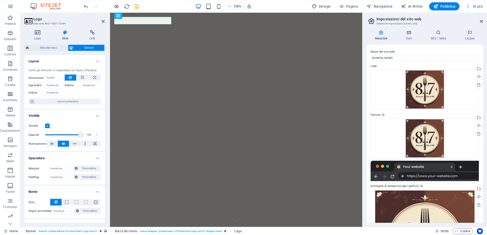
click at [66, 33] on icon at bounding box center [65, 32] width 25 height 5
click at [34, 33] on icon at bounding box center [37, 32] width 26 height 5
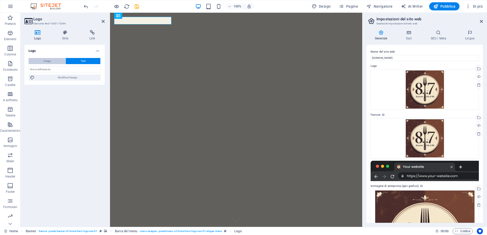
click at [53, 61] on button "Image" at bounding box center [47, 61] width 37 height 6
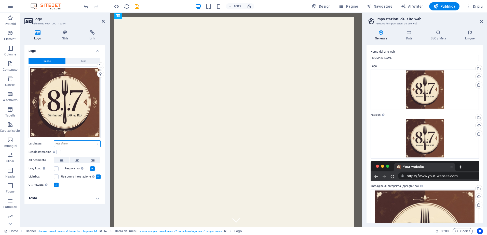
click at [74, 142] on select "Predefinito automatico px rem % em vh vw" at bounding box center [77, 144] width 46 height 6
select select "px"
click at [93, 141] on select "Predefinito automatico px rem % em vh vw" at bounding box center [77, 144] width 46 height 6
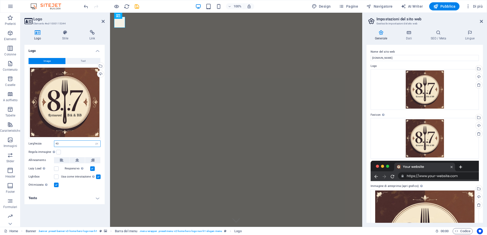
click at [60, 144] on input "43" at bounding box center [77, 144] width 46 height 6
type input "100"
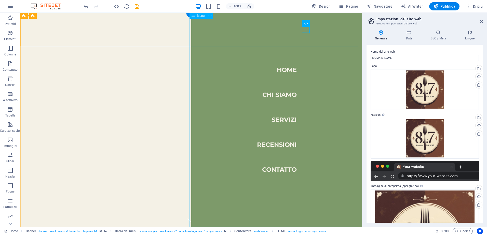
click at [217, 30] on nav "Home Chi Siamo Servizi Recensioni Contatto" at bounding box center [276, 120] width 171 height 214
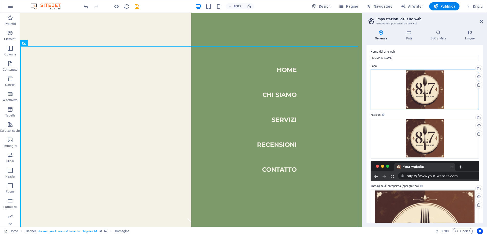
click at [388, 76] on div "Trascina qui i file, fai clic per sceglierli o selezionali da File o dalle nost…" at bounding box center [424, 89] width 108 height 41
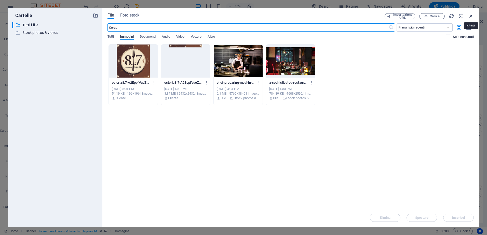
click at [472, 16] on icon "button" at bounding box center [471, 16] width 6 height 6
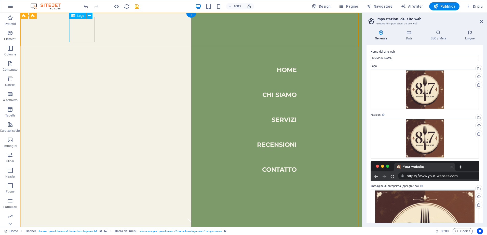
drag, startPoint x: 49, startPoint y: 109, endPoint x: 57, endPoint y: 110, distance: 7.4
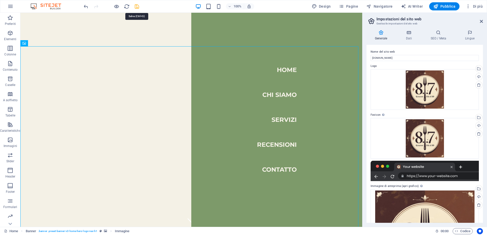
click at [138, 6] on icon "save" at bounding box center [137, 7] width 6 height 6
checkbox input "false"
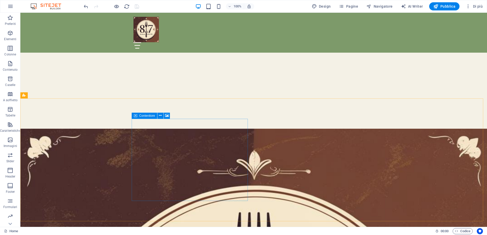
scroll to position [484, 0]
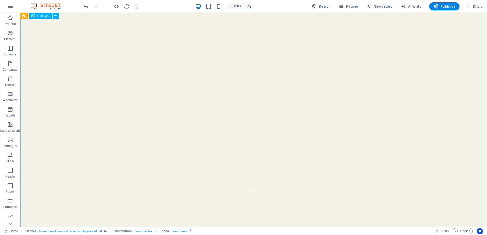
scroll to position [0, 0]
click at [470, 5] on icon "button" at bounding box center [467, 6] width 5 height 5
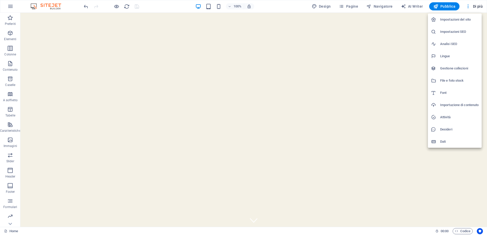
click at [468, 5] on div at bounding box center [243, 117] width 487 height 235
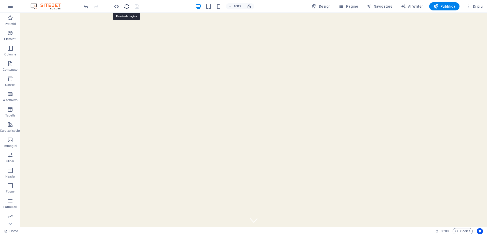
click at [127, 7] on icon "reload" at bounding box center [127, 7] width 6 height 6
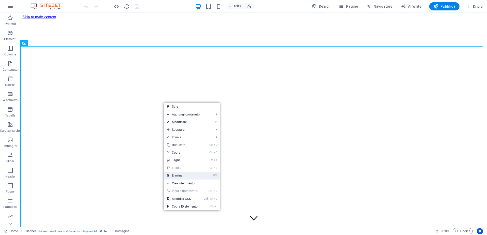
click at [181, 177] on link "⌦ Elimina" at bounding box center [182, 176] width 37 height 8
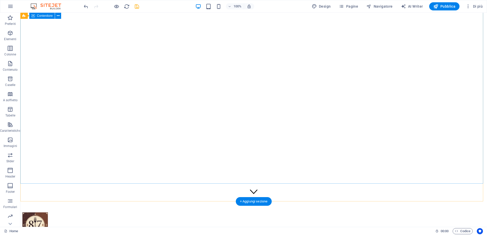
scroll to position [25, 0]
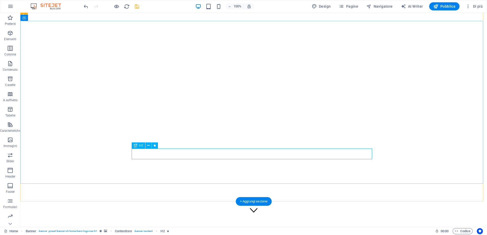
scroll to position [0, 0]
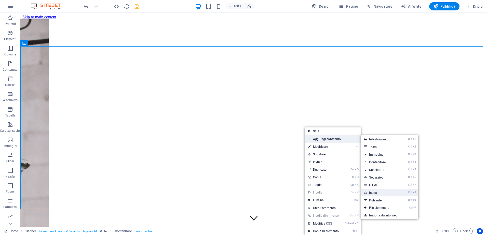
click at [386, 194] on link "Ctrl 8 Icona" at bounding box center [380, 193] width 38 height 8
select select "xMidYMid"
select select "px"
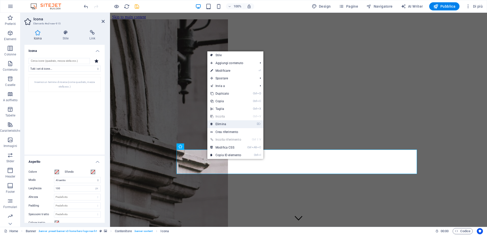
click at [225, 124] on link "⌦ Elimina" at bounding box center [225, 124] width 37 height 8
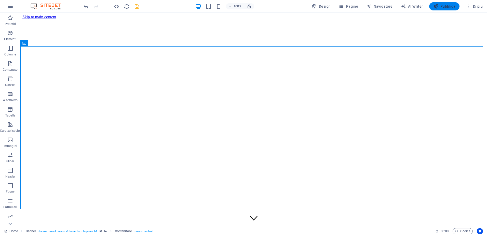
click at [450, 5] on span "Pubblica" at bounding box center [444, 6] width 22 height 5
checkbox input "false"
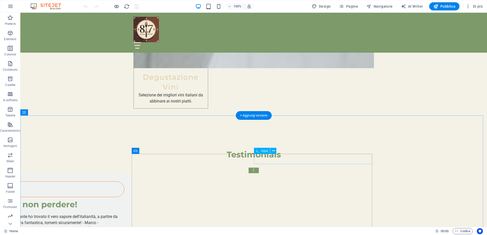
scroll to position [1268, 0]
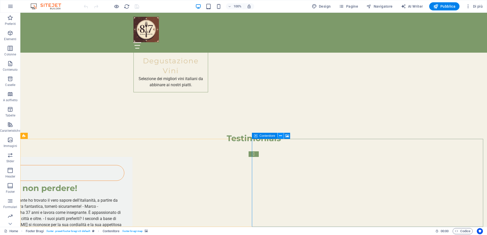
click at [279, 135] on icon at bounding box center [280, 135] width 3 height 5
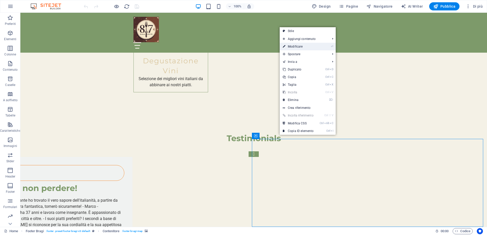
click at [310, 47] on link "⏎ Modificare" at bounding box center [298, 47] width 37 height 8
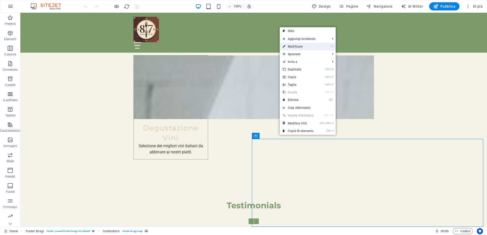
select select "px"
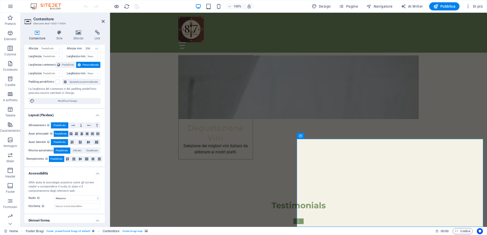
scroll to position [0, 0]
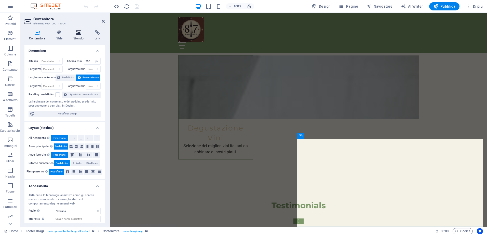
click at [81, 31] on icon at bounding box center [78, 32] width 19 height 5
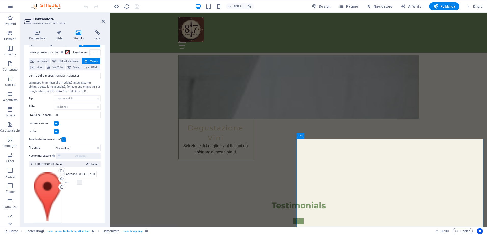
scroll to position [24, 0]
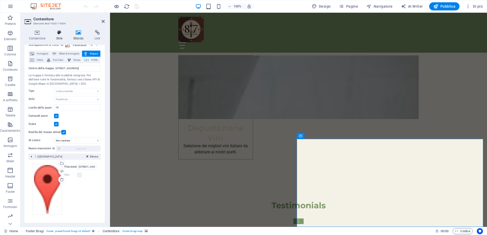
click at [60, 31] on icon at bounding box center [59, 32] width 15 height 5
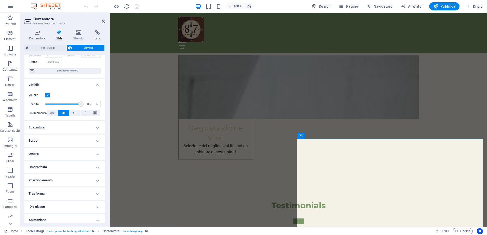
scroll to position [22, 0]
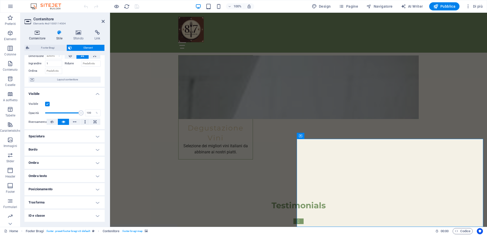
click at [35, 37] on h4 "Contenitore" at bounding box center [37, 35] width 27 height 11
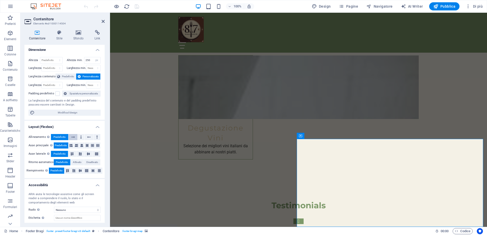
scroll to position [0, 0]
click at [56, 21] on h3 "Elemento #ed-1000114504" at bounding box center [63, 23] width 61 height 5
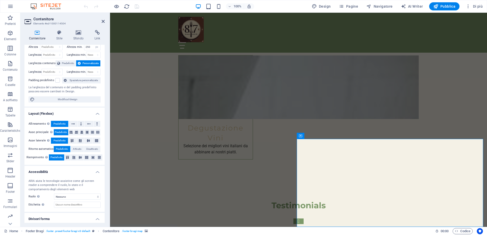
scroll to position [28, 0]
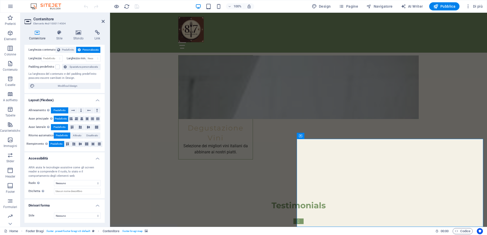
drag, startPoint x: 324, startPoint y: 189, endPoint x: 320, endPoint y: 175, distance: 14.0
click at [325, 136] on icon at bounding box center [325, 135] width 3 height 5
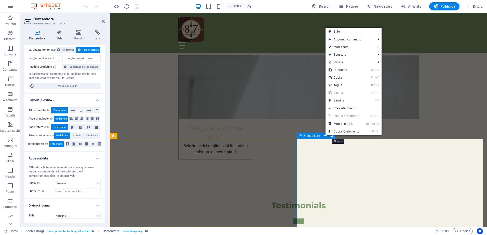
click at [331, 137] on icon at bounding box center [332, 135] width 4 height 5
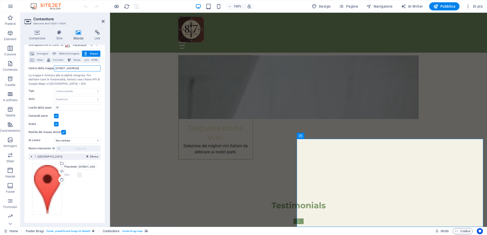
click at [94, 68] on input "[STREET_ADDRESS]" at bounding box center [77, 68] width 47 height 6
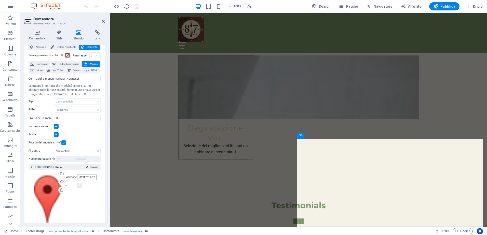
scroll to position [24, 0]
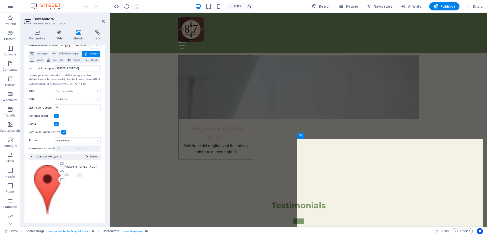
click at [66, 192] on div "Trascina qui i file, fai clic per sceglierli o selezionali da File o dalle nost…" at bounding box center [65, 189] width 64 height 51
click at [92, 168] on input "[STREET_ADDRESS]" at bounding box center [86, 167] width 19 height 6
click at [88, 68] on input "[STREET_ADDRESS]" at bounding box center [77, 68] width 47 height 6
drag, startPoint x: 92, startPoint y: 69, endPoint x: 19, endPoint y: 74, distance: 73.5
click at [19, 74] on section "Preferiti Elementi Colonne Contenuto Caselle A soffietto Tabelle Caratteristich…" at bounding box center [243, 120] width 487 height 214
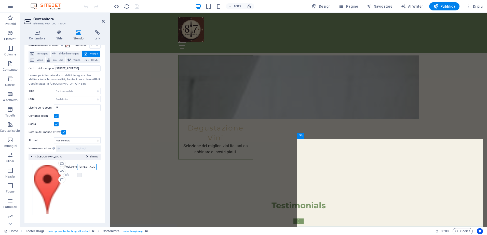
click at [83, 168] on input "[STREET_ADDRESS]" at bounding box center [86, 167] width 19 height 6
paste input "[STREET_ADDRESS]"
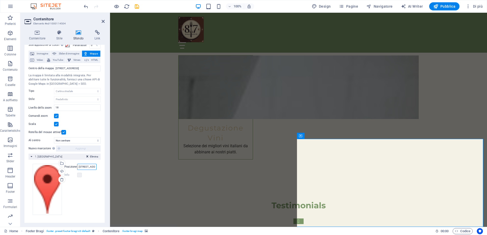
click at [85, 168] on input "[STREET_ADDRESS]" at bounding box center [86, 167] width 19 height 6
paste input "Osteria e B&B 8.7"
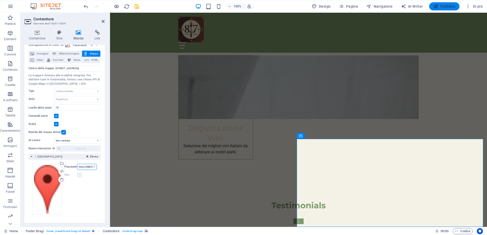
type input "Osteria e B&B 8.7"
click at [446, 7] on span "Pubblica" at bounding box center [444, 6] width 22 height 5
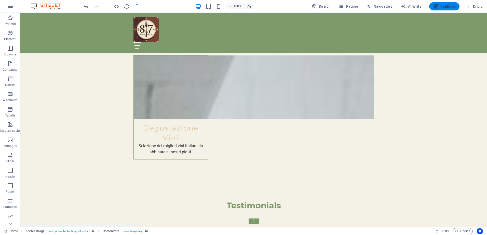
checkbox input "false"
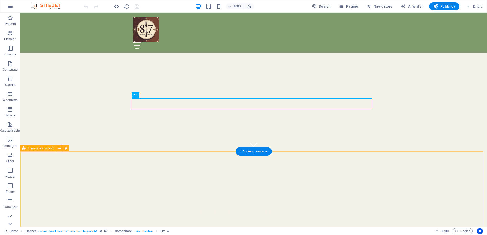
scroll to position [76, 0]
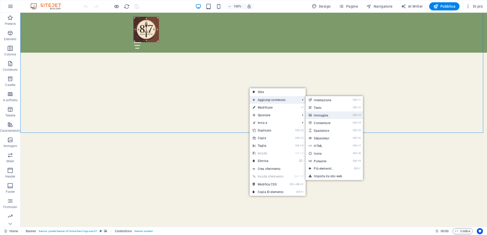
click at [331, 115] on link "Ctrl 3 Immagine" at bounding box center [324, 116] width 38 height 8
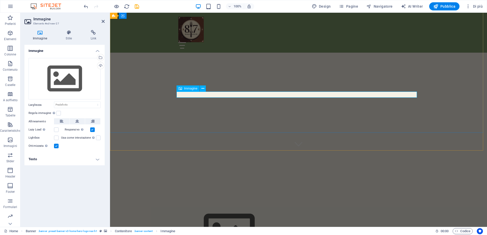
click at [188, 88] on span "Immagine" at bounding box center [190, 88] width 13 height 3
click at [202, 205] on figure at bounding box center [298, 233] width 240 height 57
click at [54, 72] on div "Trascina qui i file, fai clic per sceglierli o selezionali da File o dalle nost…" at bounding box center [65, 79] width 72 height 42
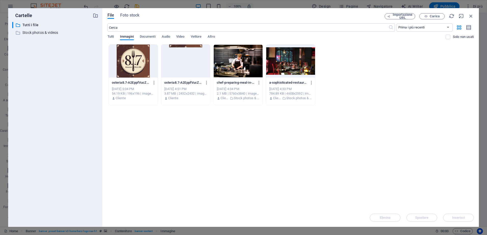
click at [183, 64] on div at bounding box center [185, 61] width 49 height 33
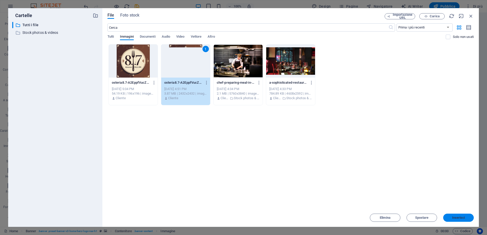
click at [449, 216] on span "Inserisci" at bounding box center [458, 217] width 26 height 3
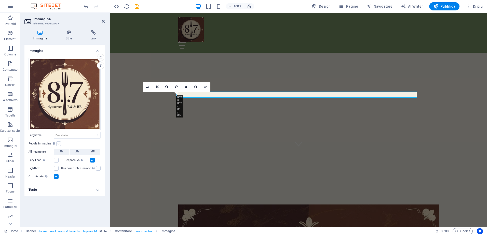
click at [58, 144] on label at bounding box center [58, 144] width 5 height 5
click at [0, 0] on input "Regola immagine Regola automaticamente l'immagine ad altezza e larghezza fisse" at bounding box center [0, 0] width 0 height 0
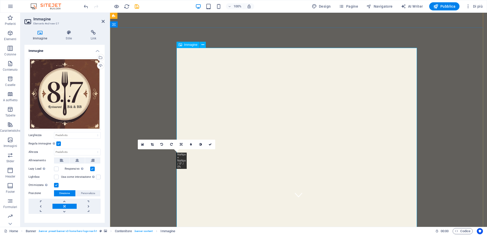
scroll to position [0, 0]
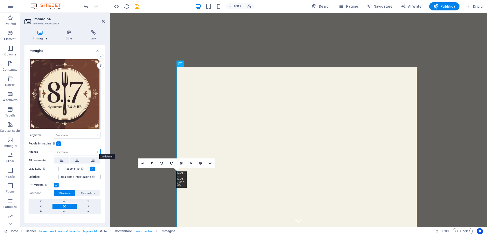
click at [66, 149] on select "Predefinito automatico px" at bounding box center [77, 152] width 46 height 6
click at [54, 149] on select "Predefinito automatico px" at bounding box center [77, 152] width 46 height 6
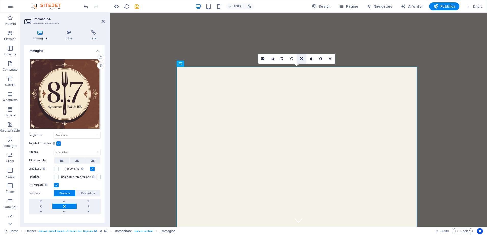
click at [302, 57] on link at bounding box center [302, 59] width 10 height 10
click at [301, 59] on icon at bounding box center [301, 58] width 3 height 3
click at [66, 151] on select "Predefinito automatico px" at bounding box center [77, 152] width 46 height 6
select select "px"
click at [92, 149] on select "Predefinito automatico px" at bounding box center [77, 152] width 46 height 6
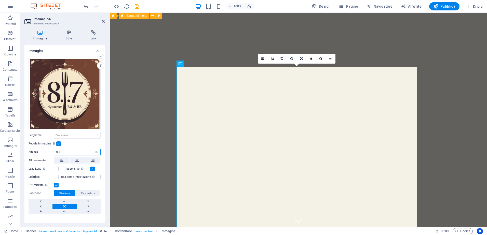
type input "400"
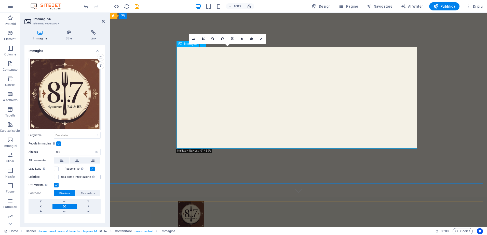
scroll to position [25, 0]
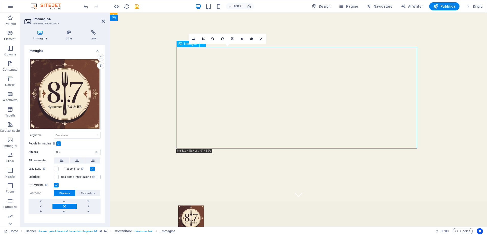
drag, startPoint x: 230, startPoint y: 71, endPoint x: 227, endPoint y: 82, distance: 11.9
drag, startPoint x: 199, startPoint y: 53, endPoint x: 283, endPoint y: 77, distance: 86.8
click at [233, 38] on link at bounding box center [232, 39] width 10 height 10
click at [241, 48] on icon at bounding box center [242, 49] width 4 height 4
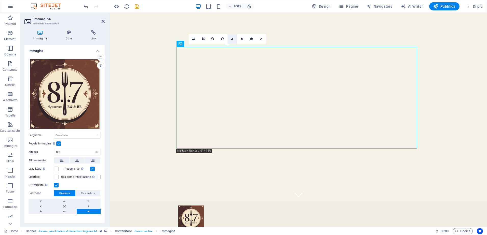
click at [231, 38] on icon at bounding box center [232, 39] width 4 height 4
click at [231, 38] on icon at bounding box center [232, 38] width 3 height 3
drag, startPoint x: 292, startPoint y: 57, endPoint x: 287, endPoint y: 141, distance: 84.4
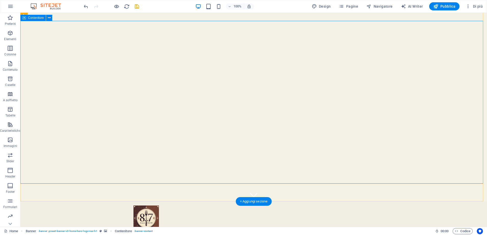
drag, startPoint x: 162, startPoint y: 95, endPoint x: 166, endPoint y: 96, distance: 4.2
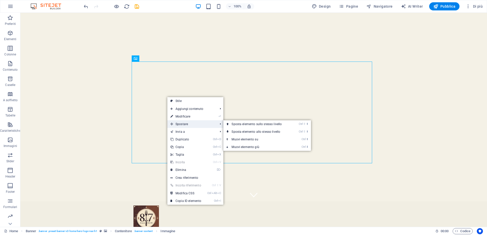
click at [186, 123] on span "Spostare" at bounding box center [191, 124] width 48 height 8
click at [267, 131] on link "Ctrl ⇧ ⬇ Sposta elemento allo stesso livello" at bounding box center [257, 132] width 68 height 8
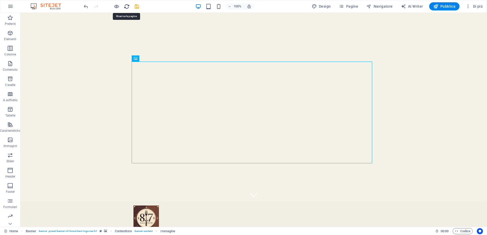
click at [128, 9] on icon "reload" at bounding box center [127, 7] width 6 height 6
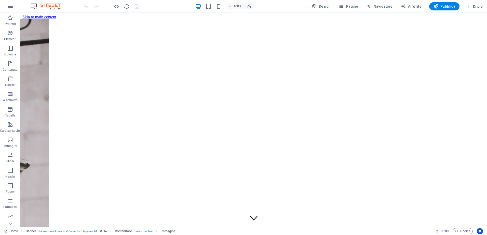
scroll to position [0, 0]
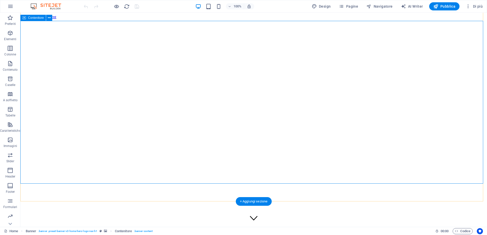
click at [7, 140] on icon "button" at bounding box center [10, 140] width 6 height 6
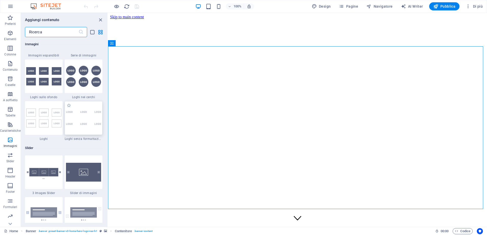
scroll to position [2785, 0]
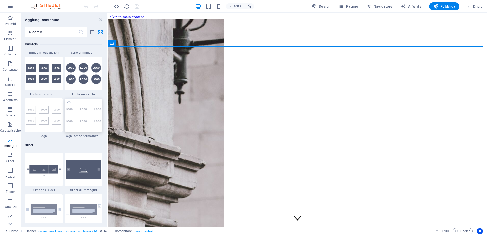
click at [76, 119] on img at bounding box center [83, 115] width 35 height 15
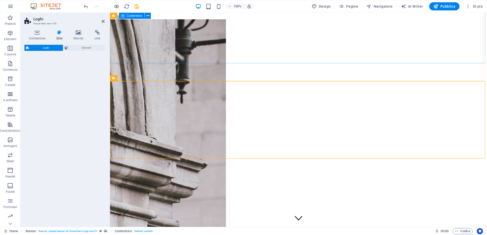
scroll to position [146, 0]
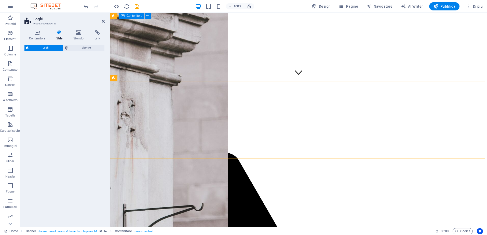
select select "rem"
select select "preset-partners-v3-plain"
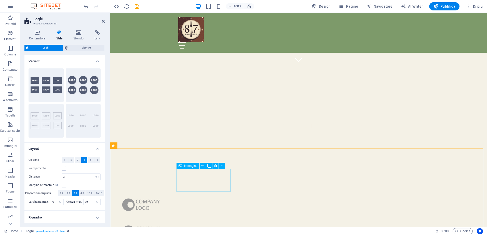
scroll to position [178, 0]
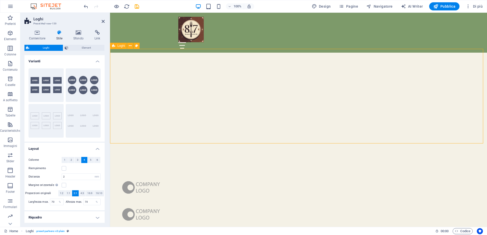
click at [84, 7] on icon "undo" at bounding box center [86, 7] width 6 height 6
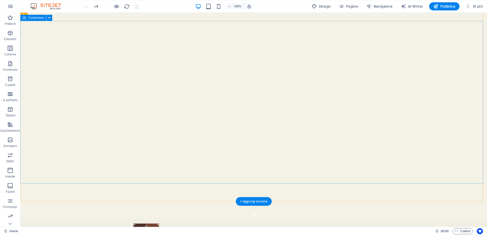
scroll to position [0, 0]
click at [8, 32] on icon "button" at bounding box center [10, 33] width 6 height 6
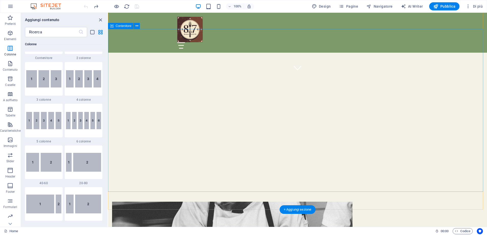
scroll to position [153, 0]
